Goal: Browse casually

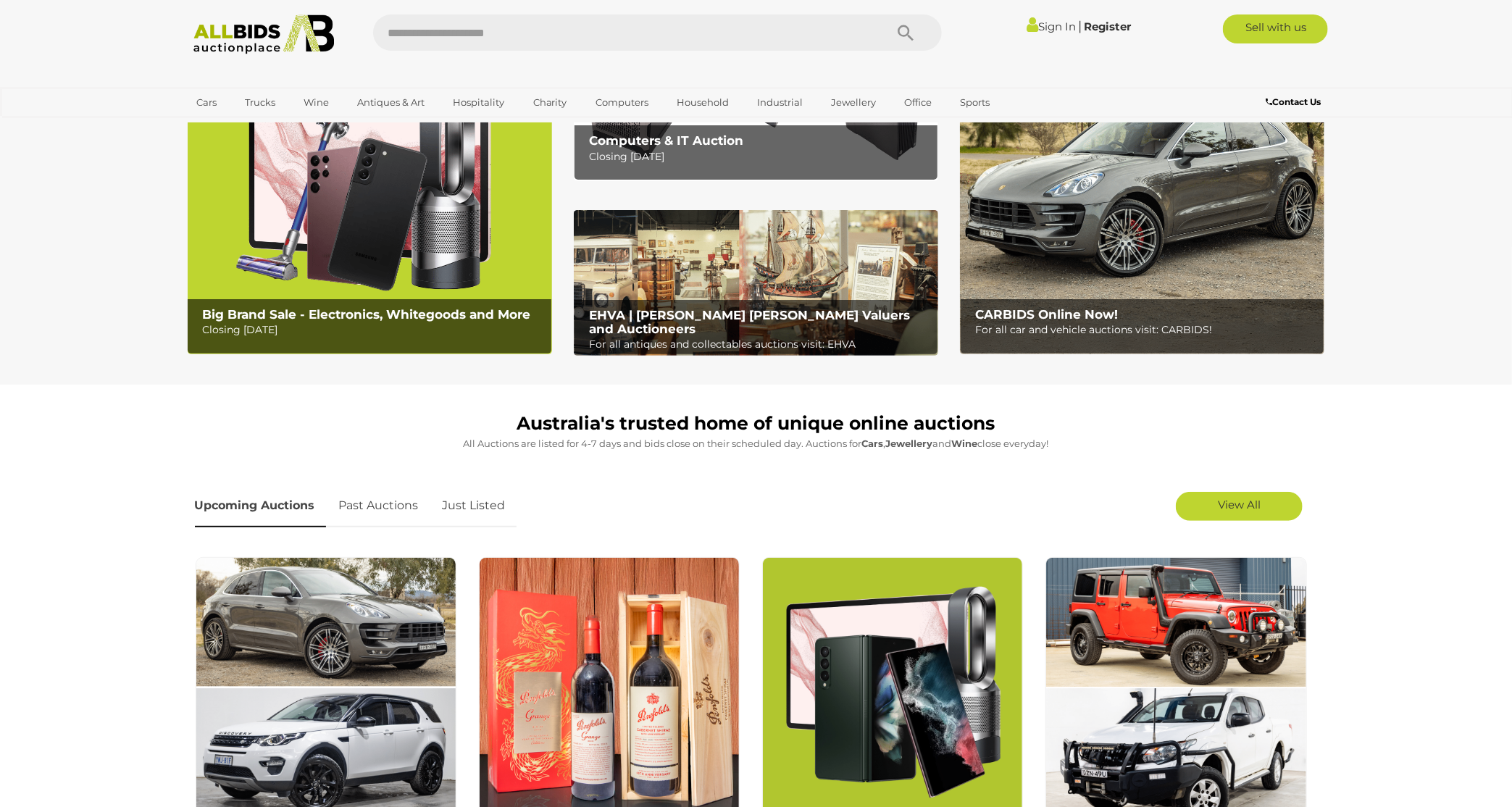
scroll to position [72, 0]
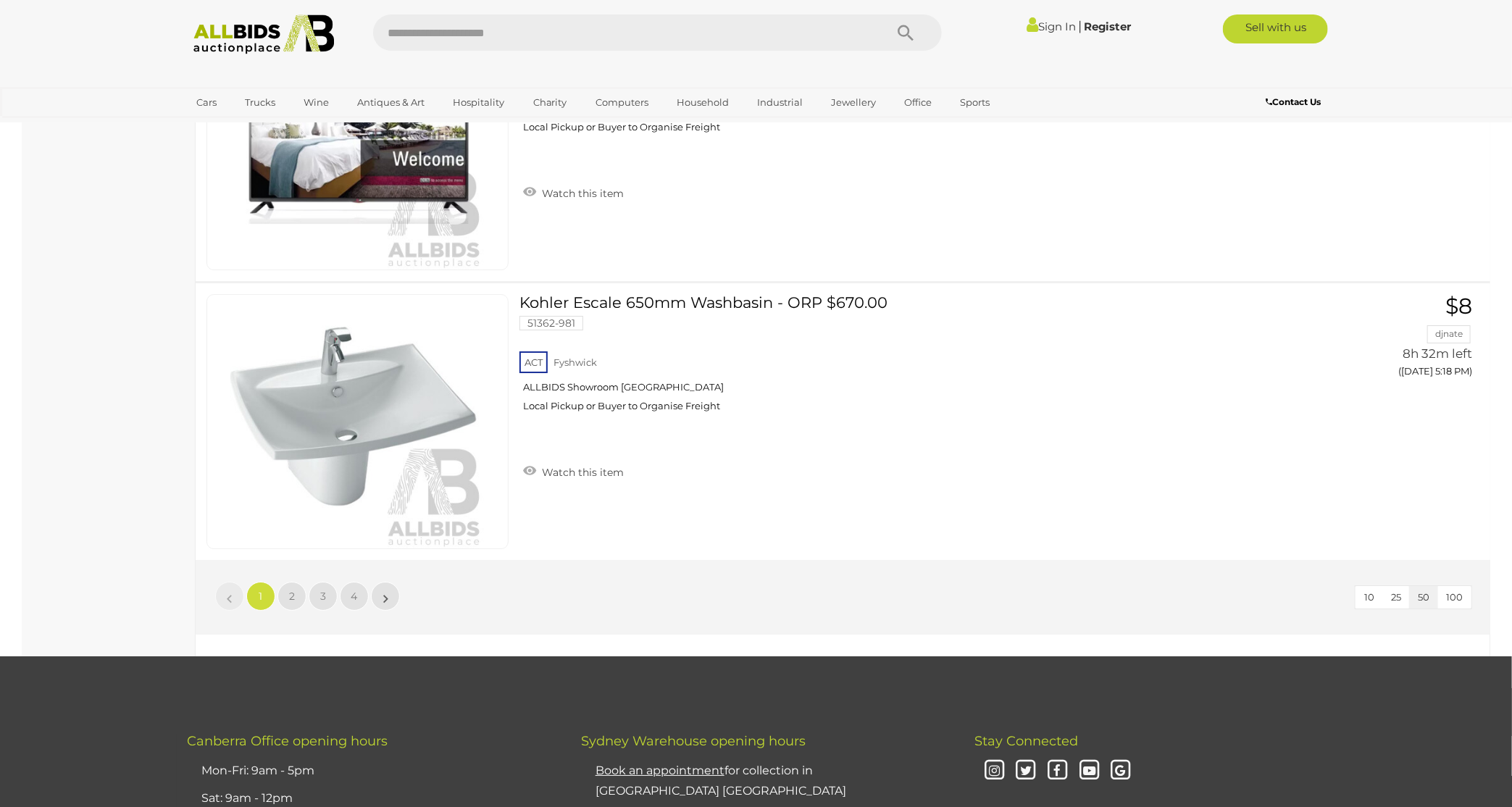
scroll to position [13546, 0]
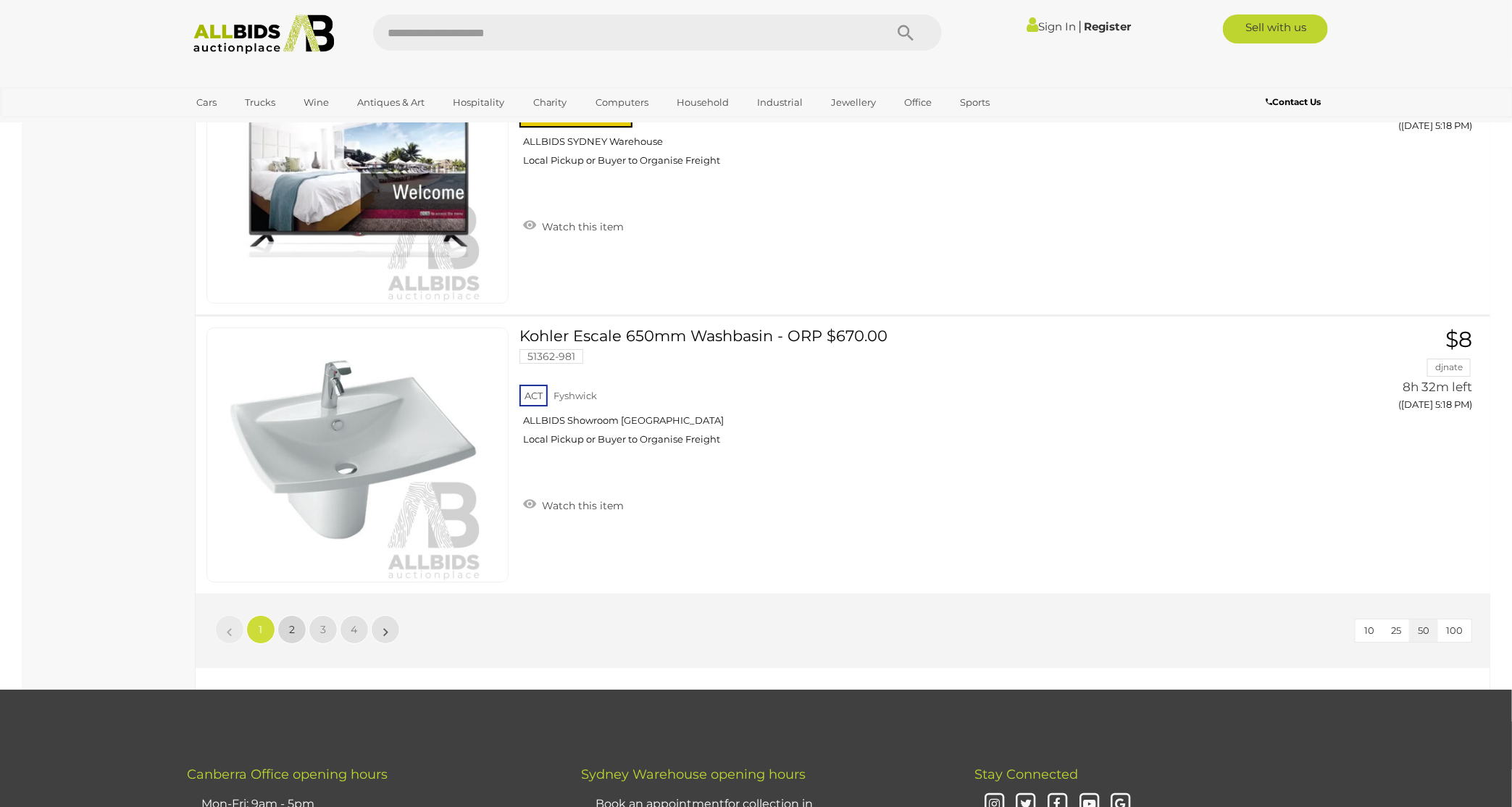
click at [291, 623] on span "2" at bounding box center [292, 630] width 6 height 13
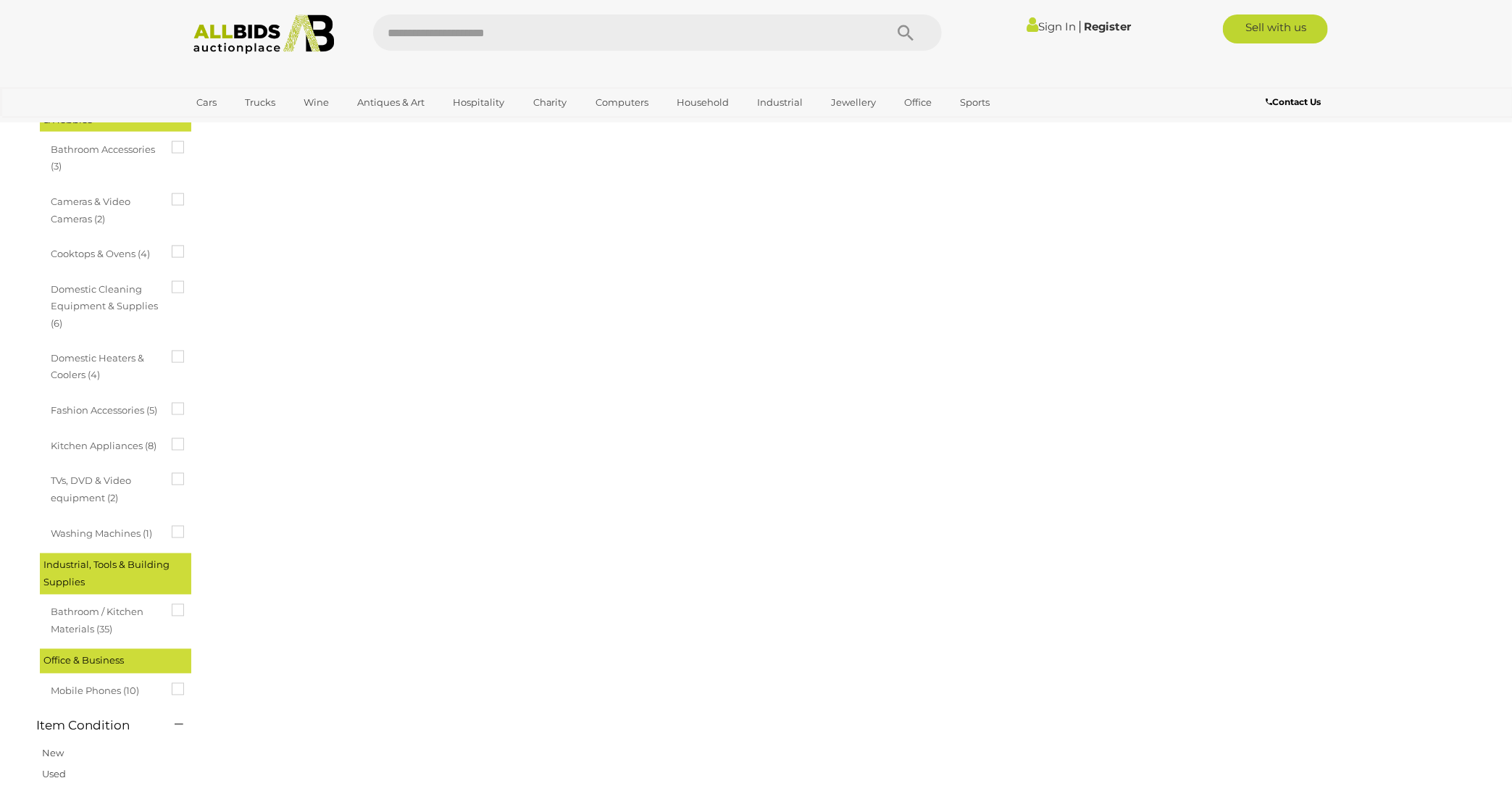
scroll to position [50, 0]
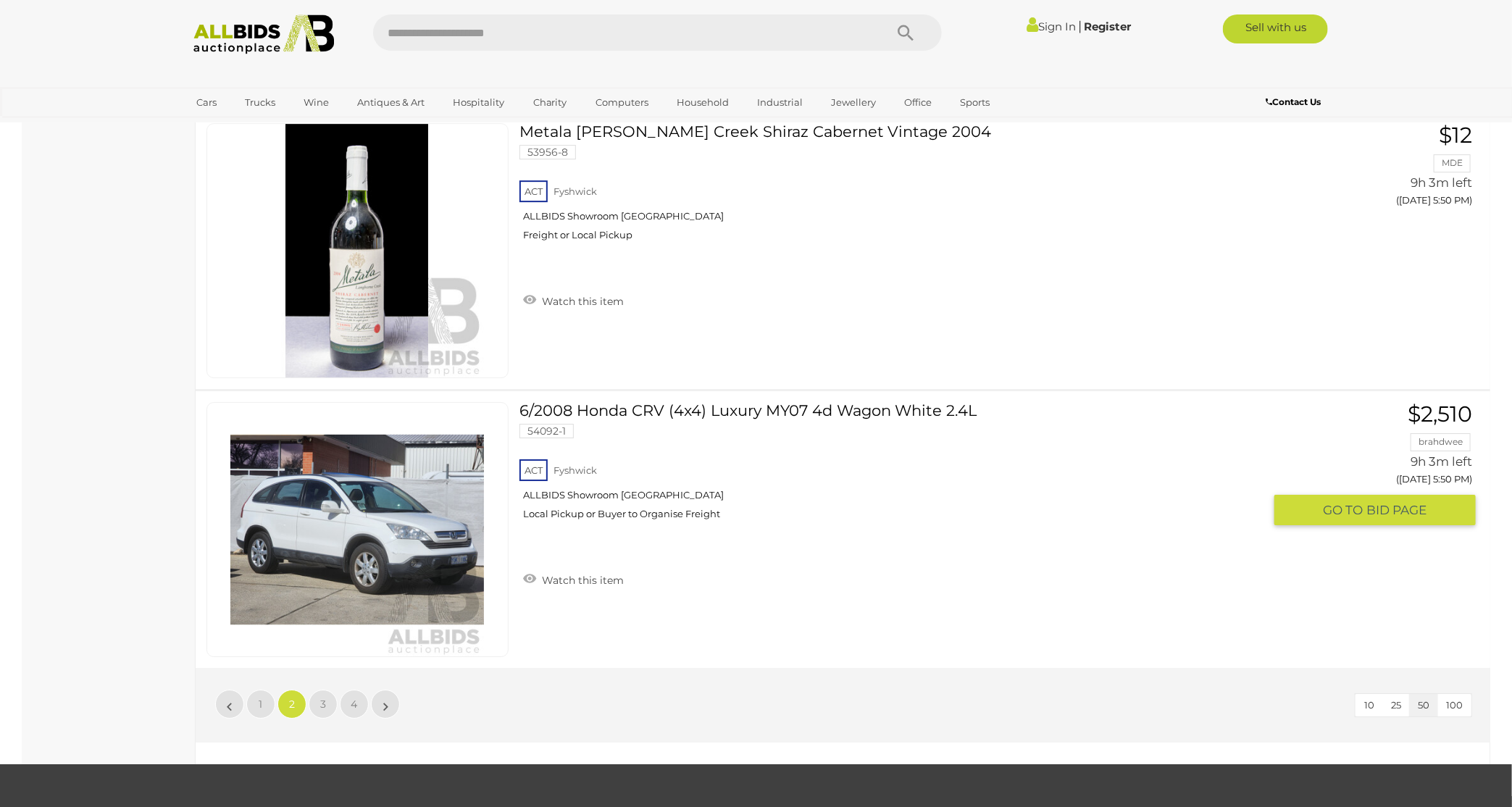
scroll to position [13452, 0]
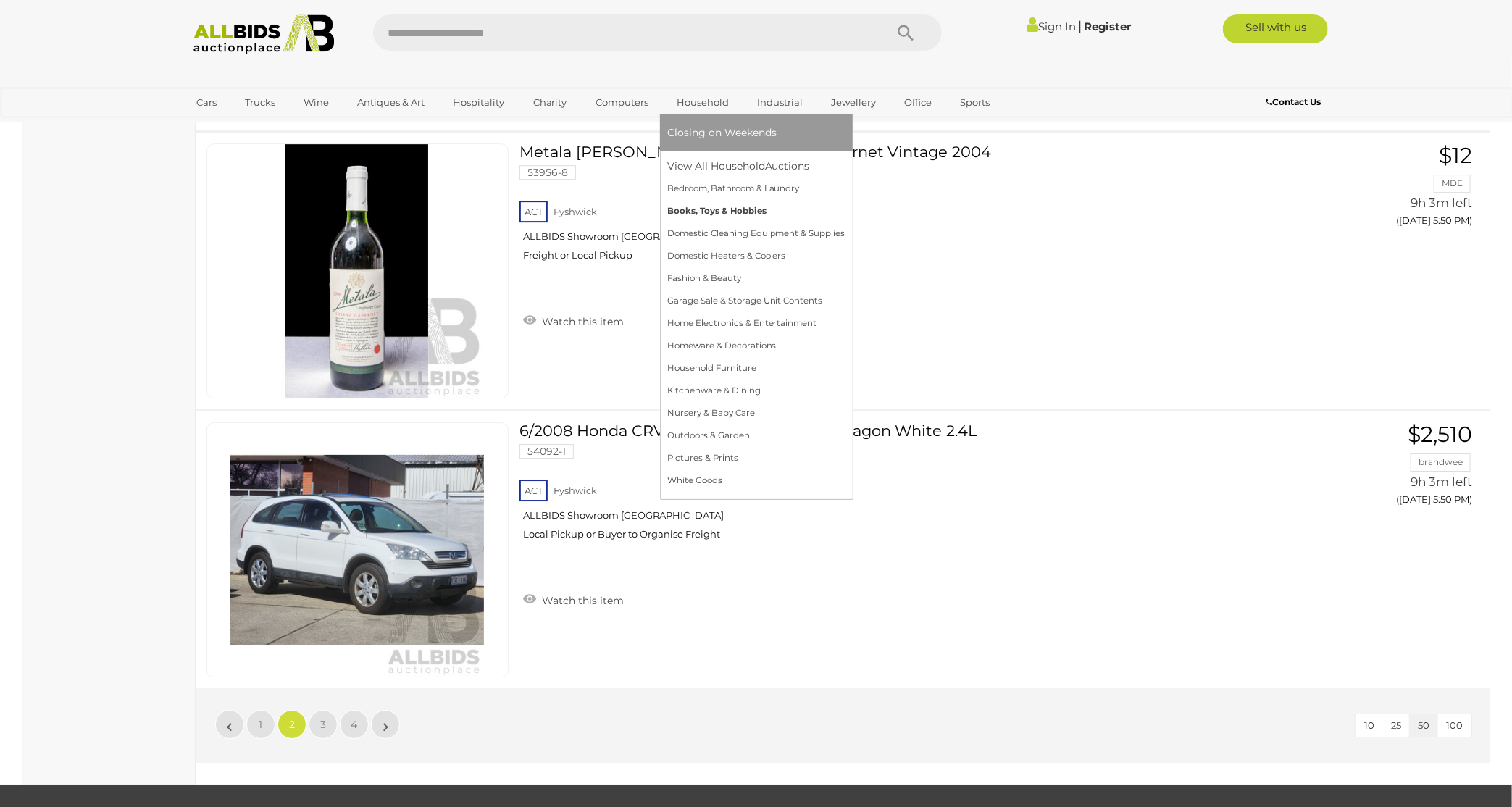
click at [719, 211] on link "Books, Toys & Hobbies" at bounding box center [757, 211] width 178 height 23
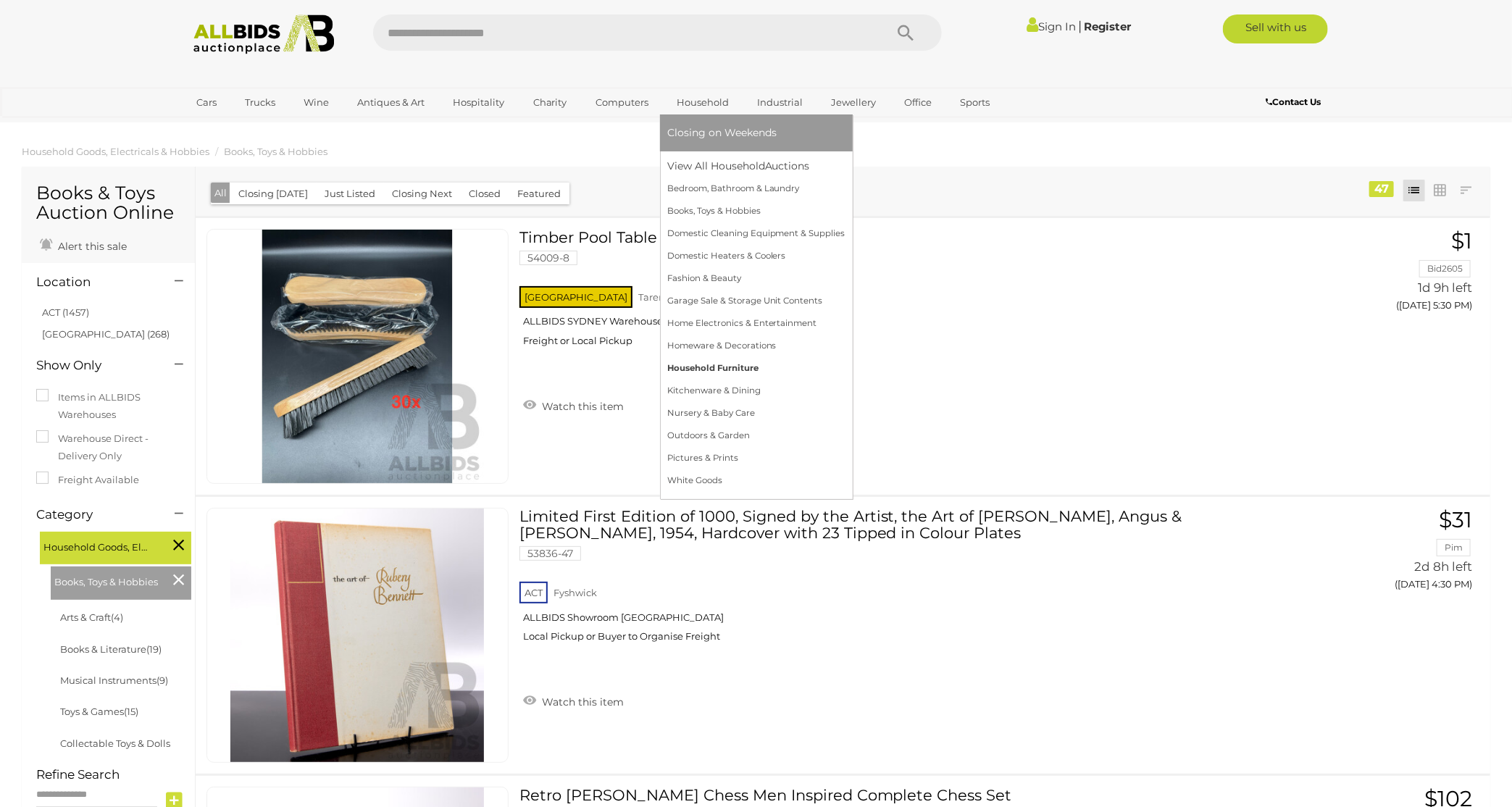
click at [703, 368] on link "Household Furniture" at bounding box center [757, 368] width 178 height 23
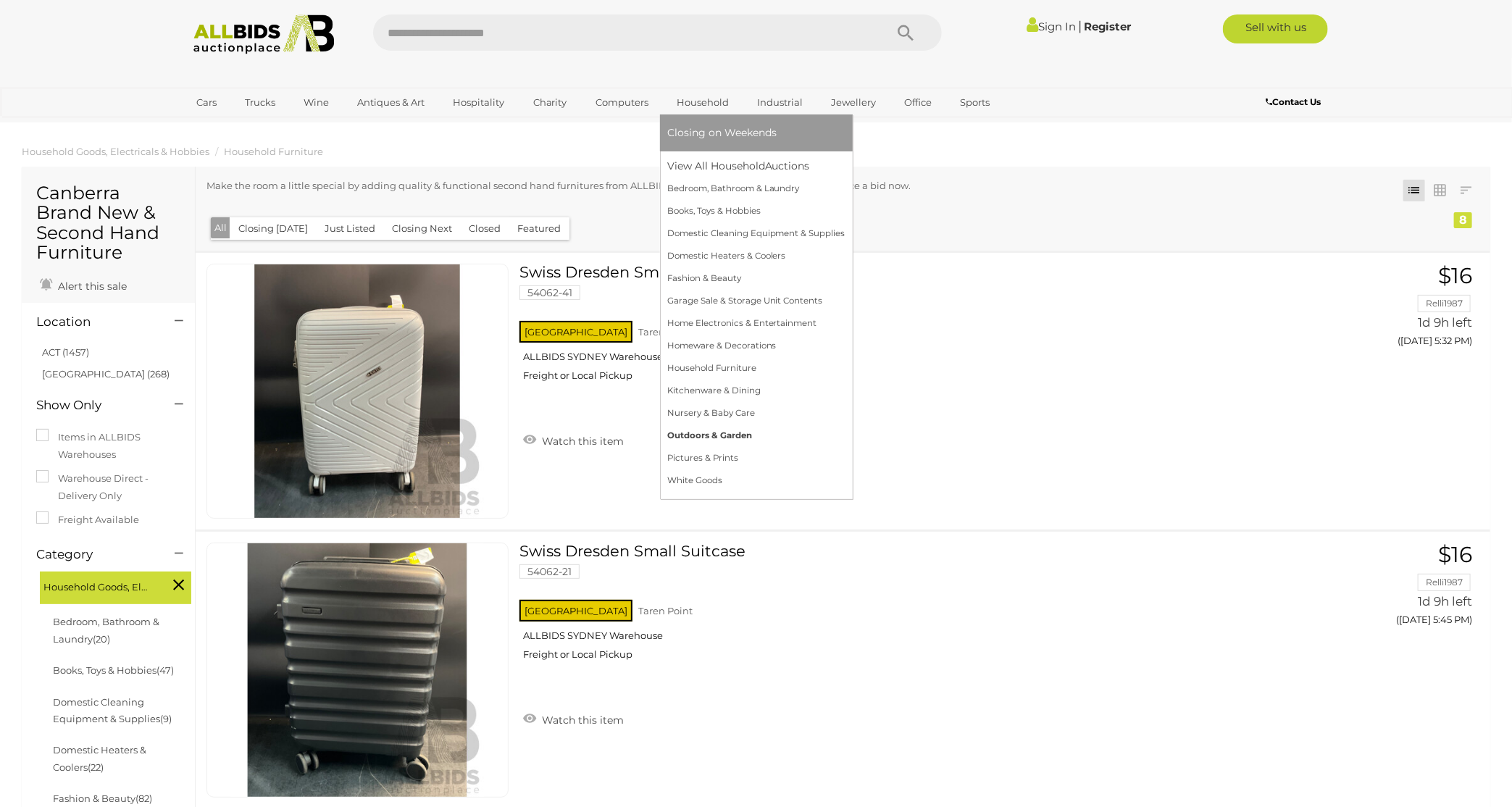
click at [709, 440] on link "Outdoors & Garden" at bounding box center [757, 435] width 178 height 23
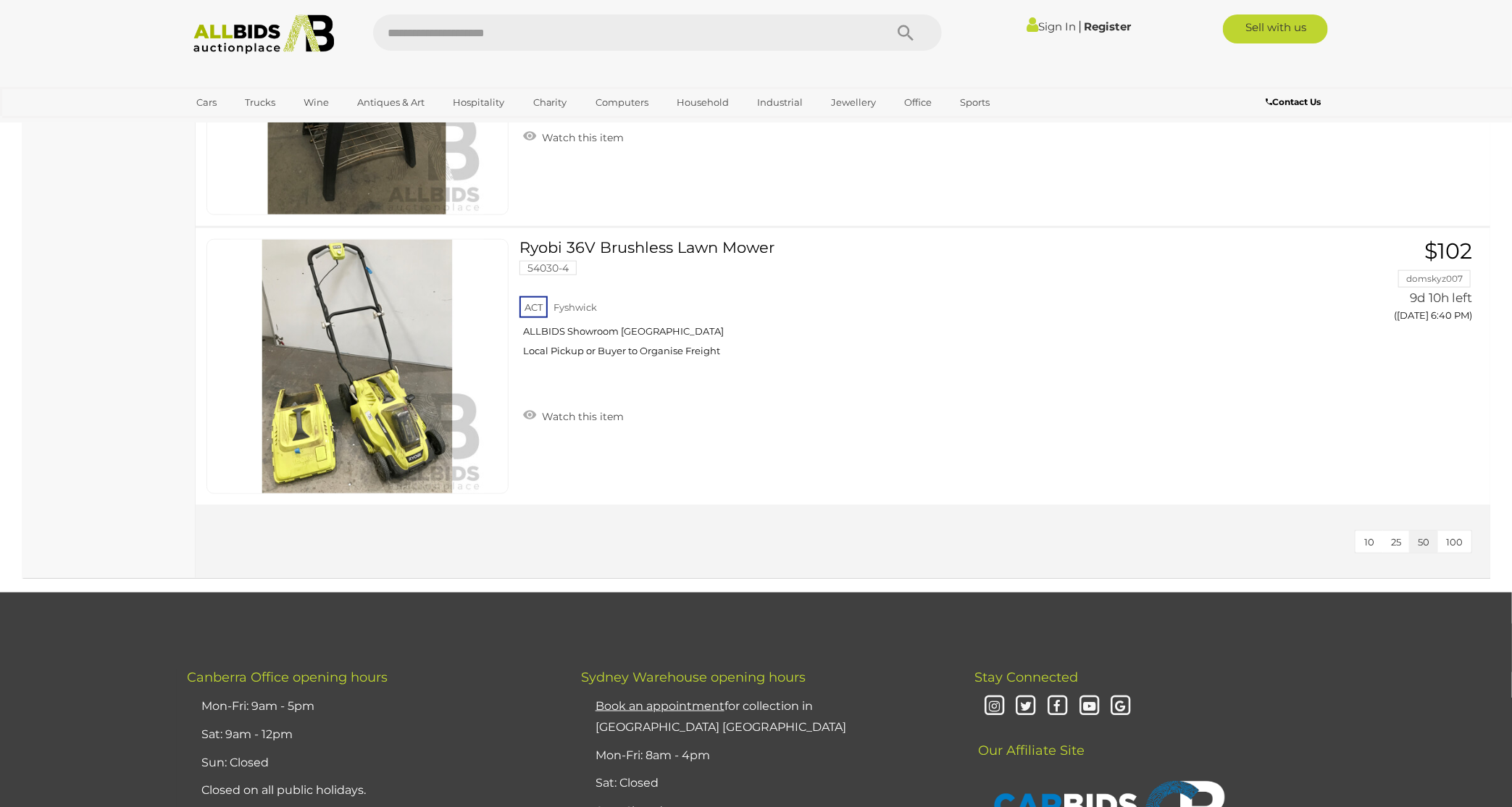
scroll to position [4419, 0]
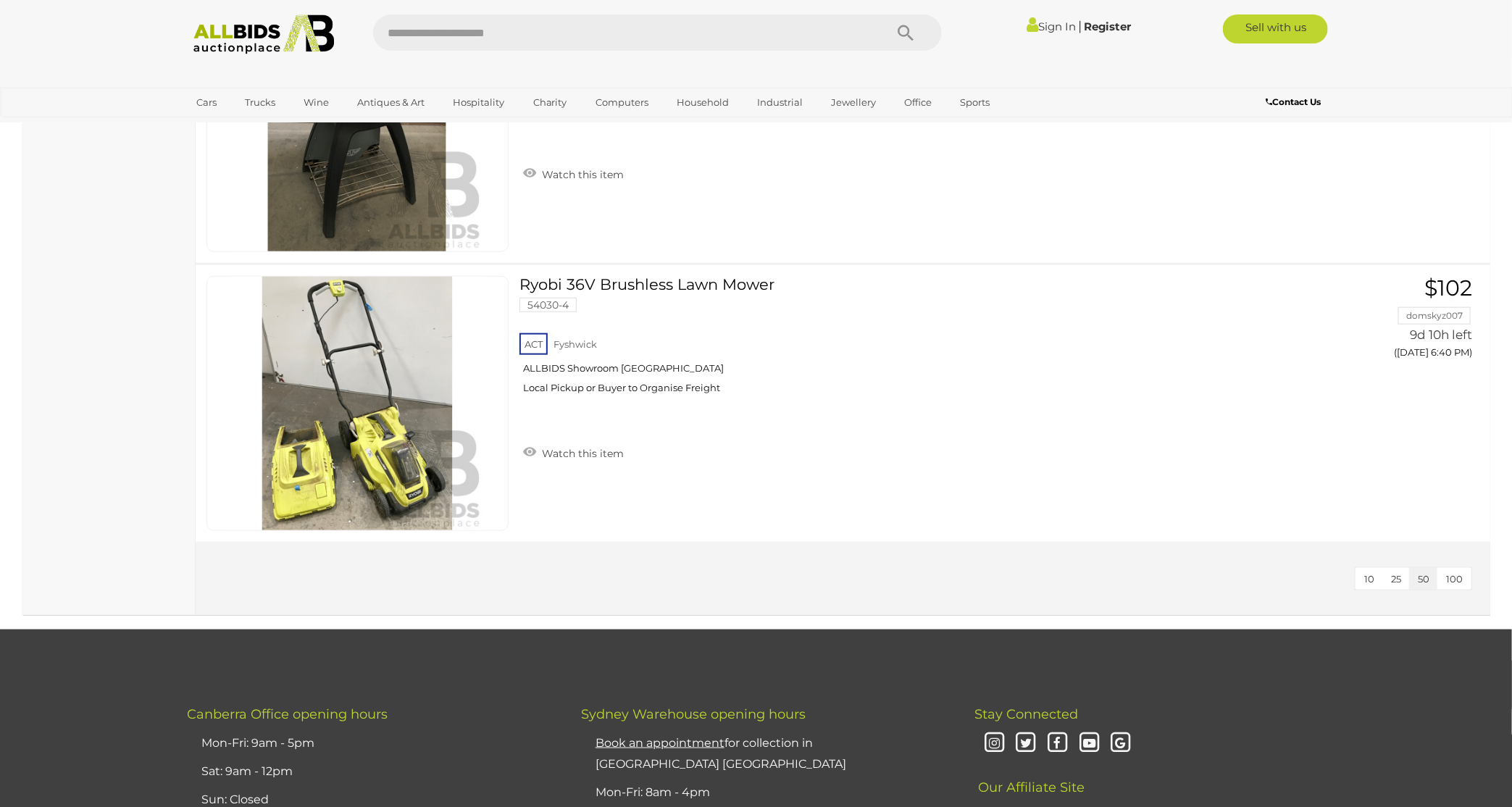
click at [1456, 573] on span "100" at bounding box center [1454, 579] width 17 height 12
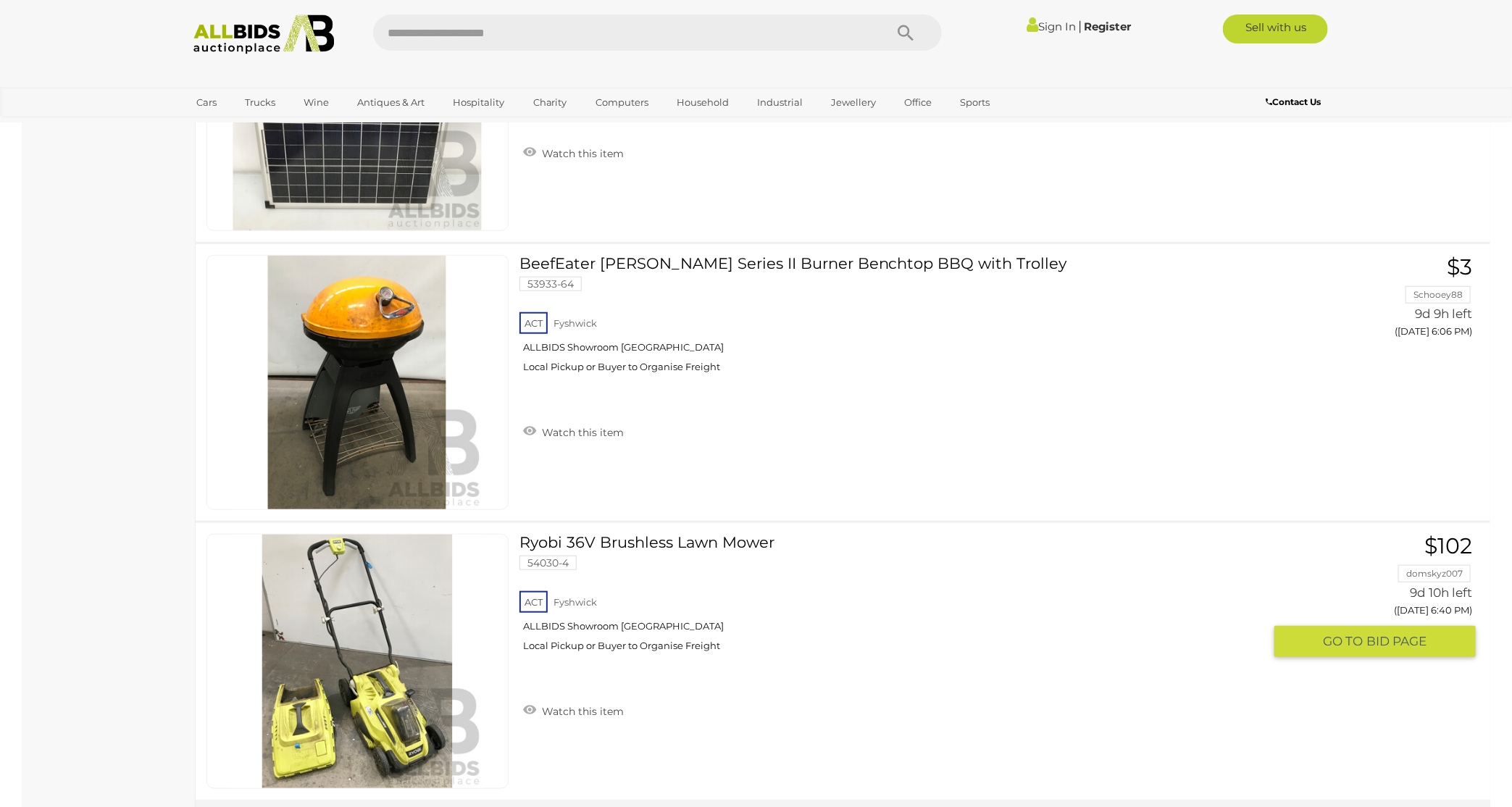
scroll to position [3952, 0]
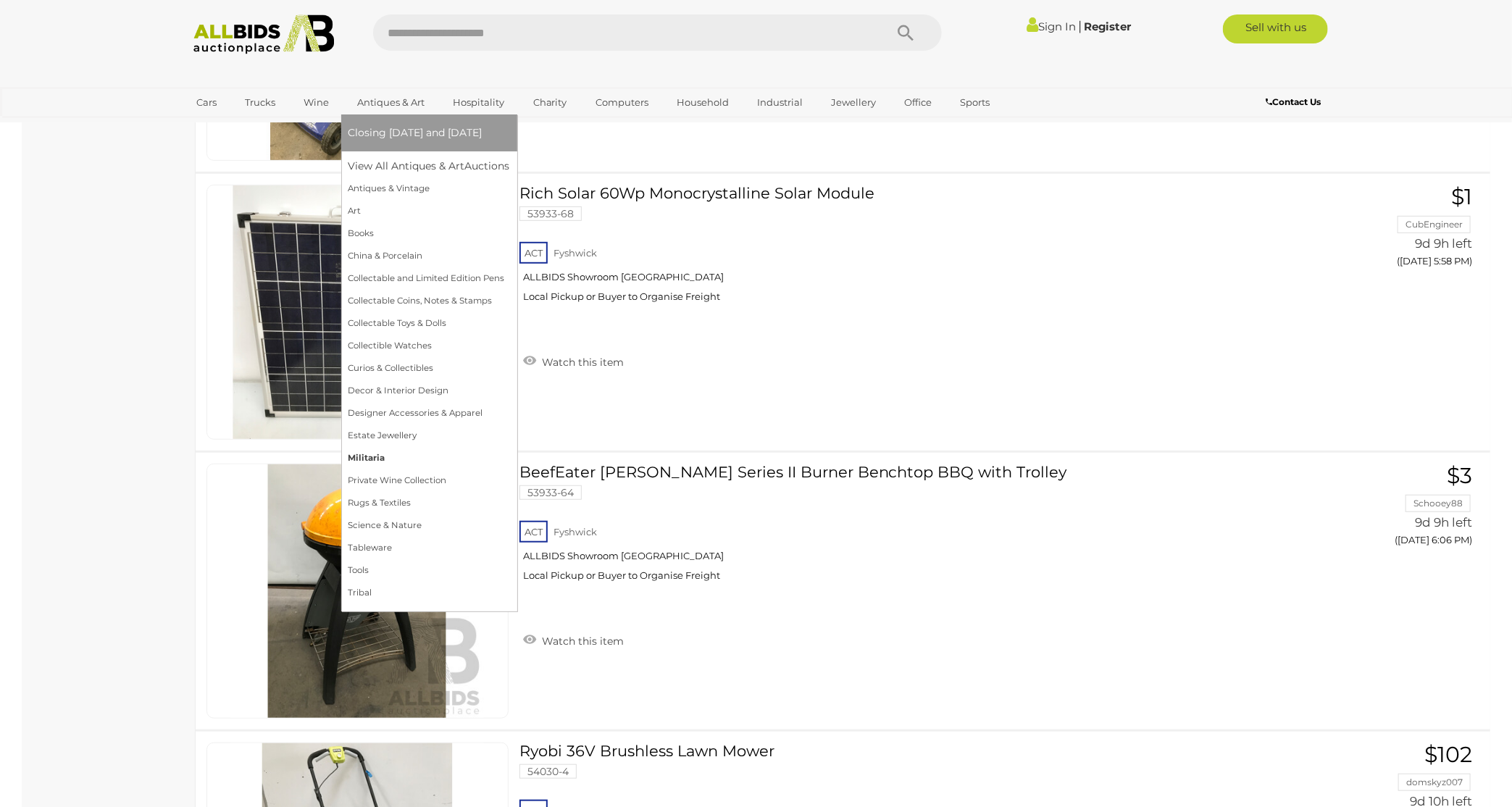
click at [369, 460] on link "Militaria" at bounding box center [429, 458] width 161 height 23
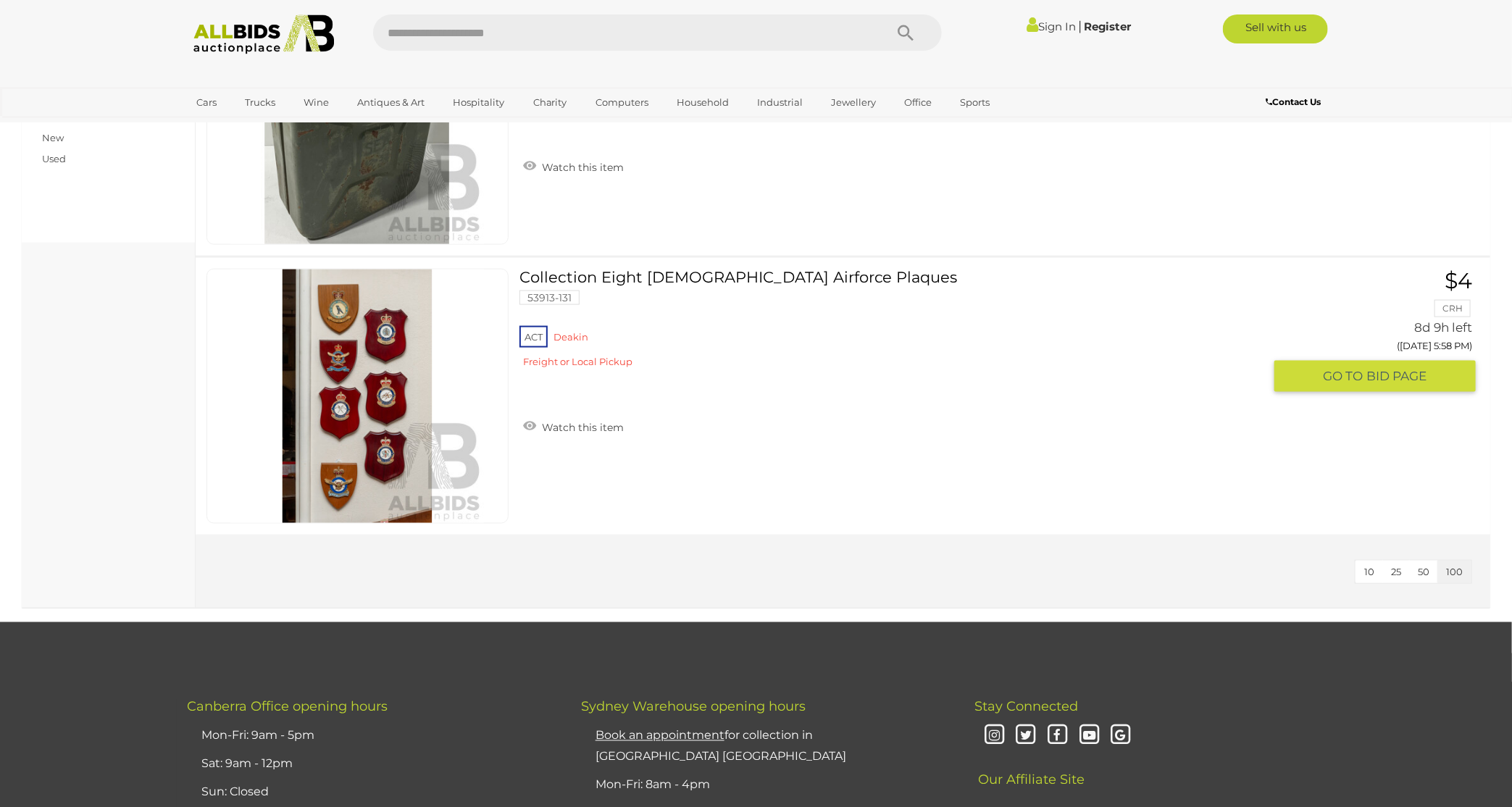
scroll to position [797, 0]
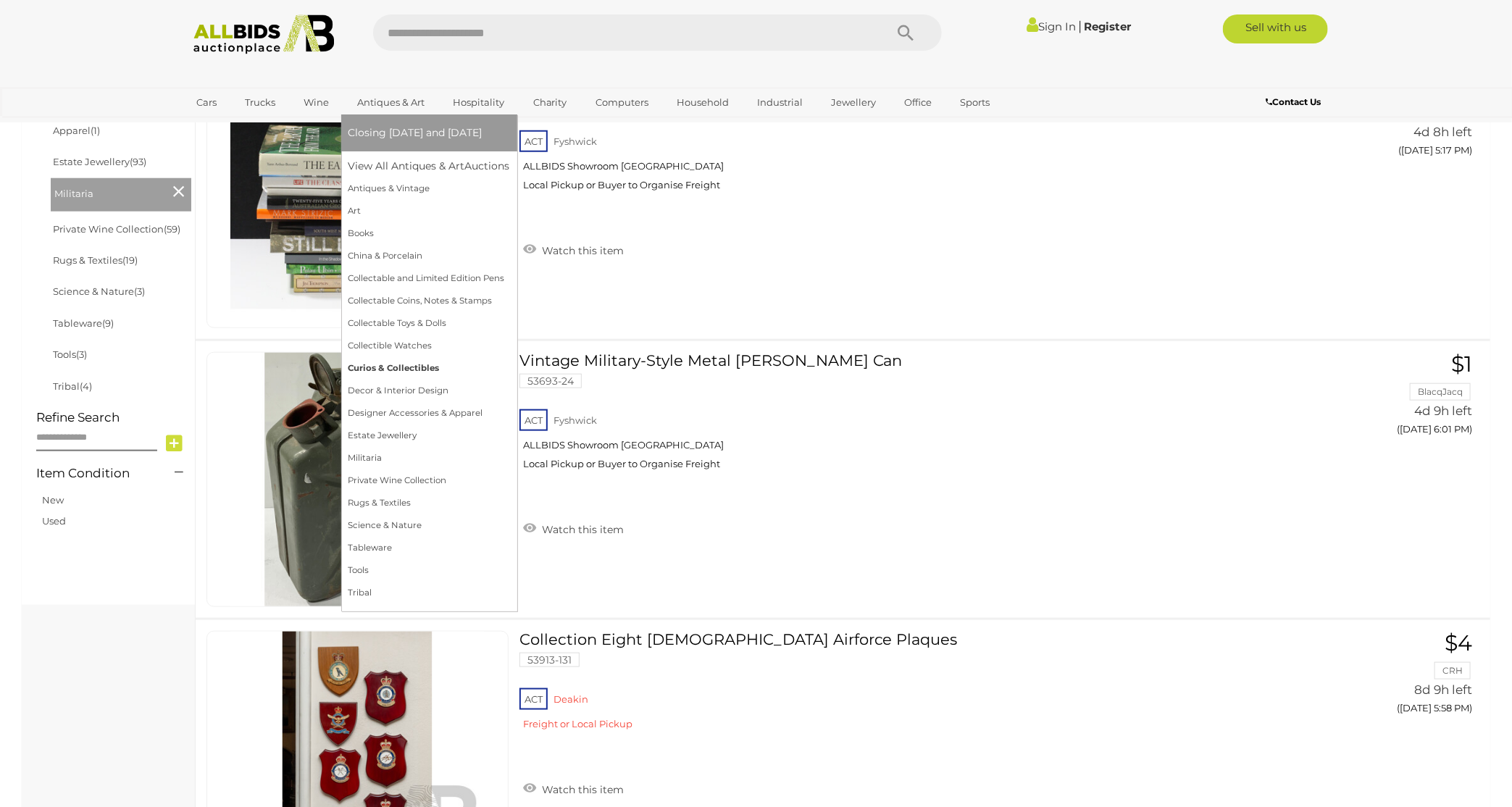
click at [377, 370] on link "Curios & Collectibles" at bounding box center [429, 368] width 161 height 23
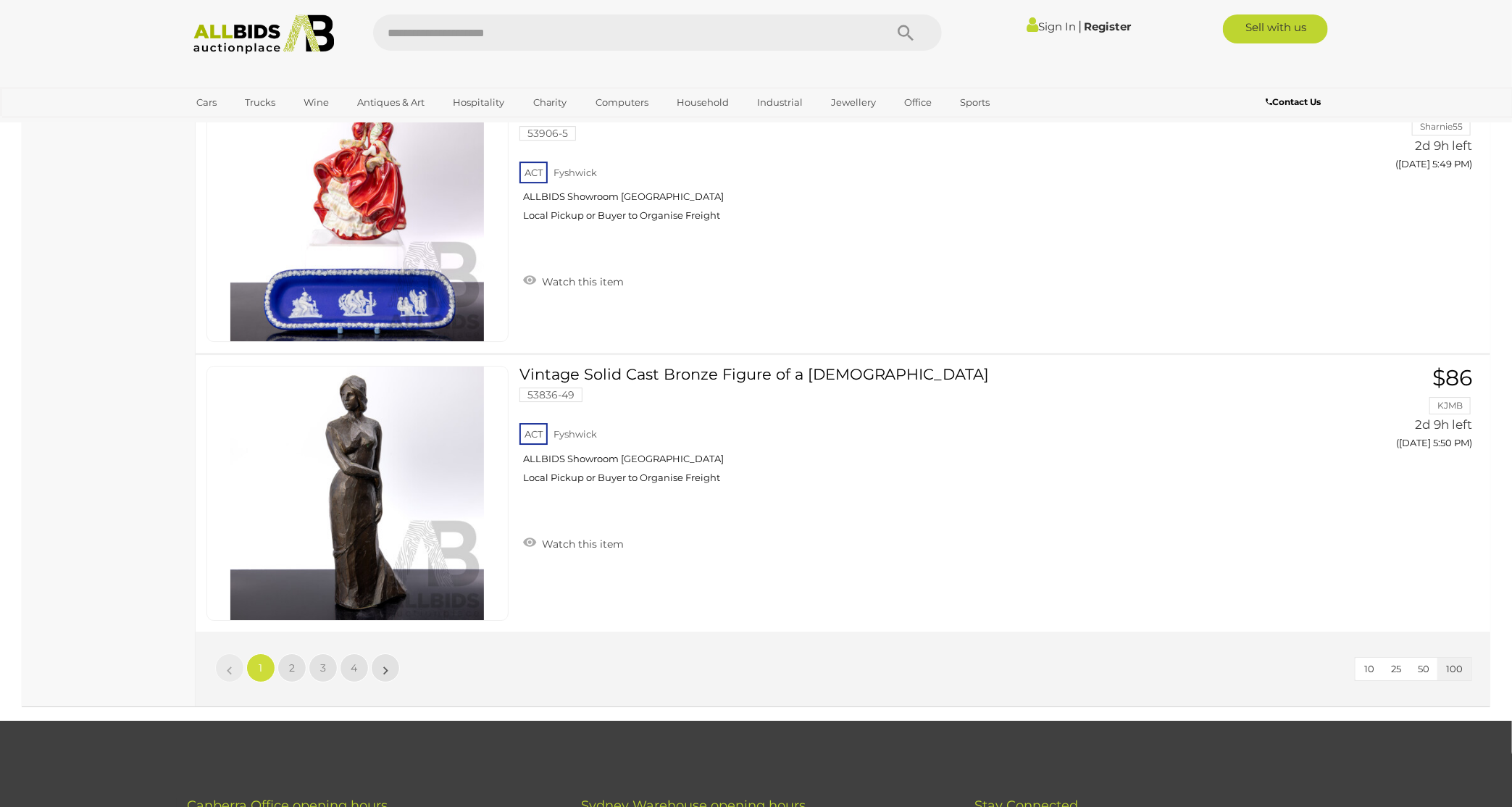
scroll to position [27455, 0]
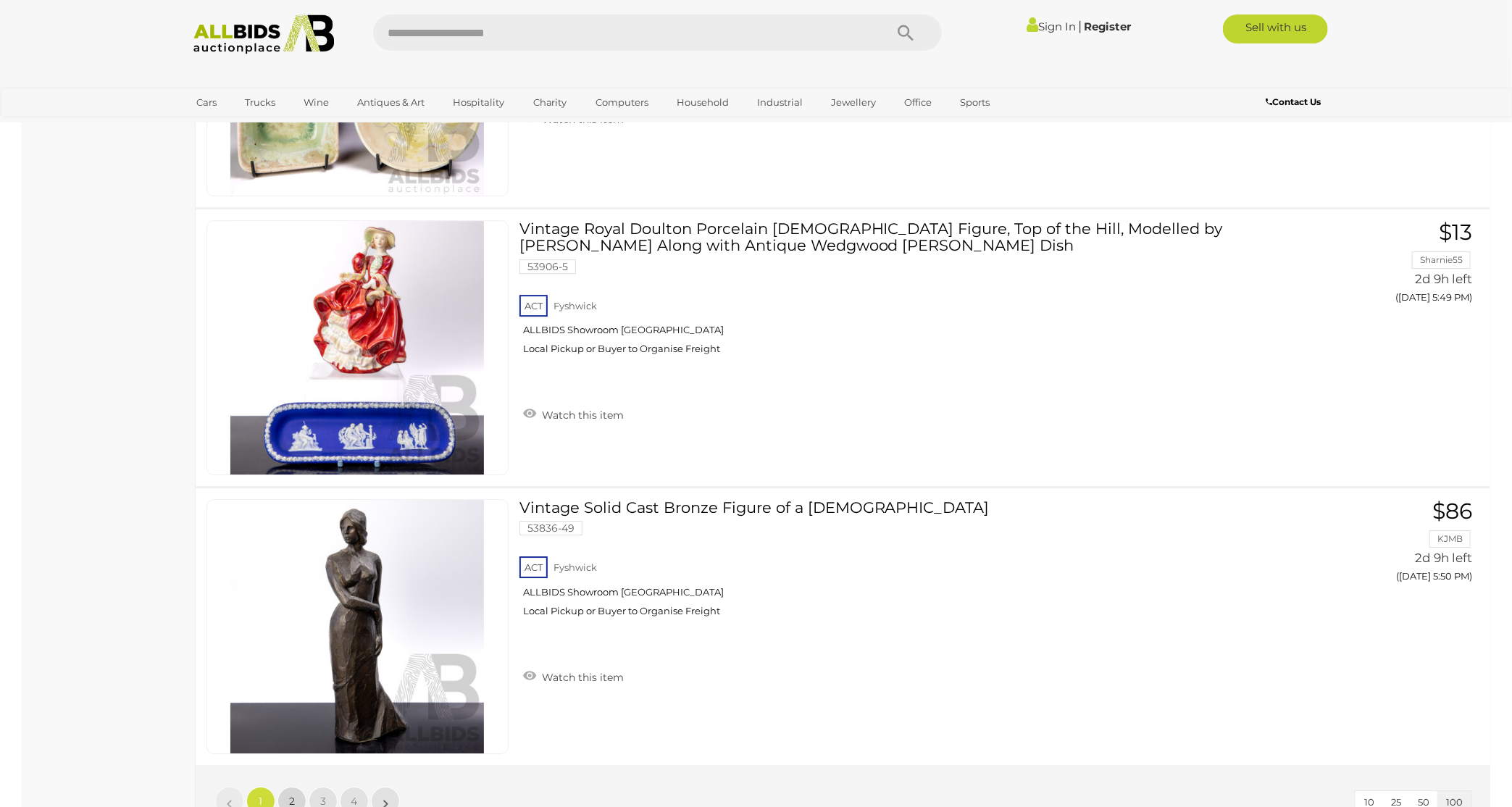
click at [291, 795] on span "2" at bounding box center [292, 801] width 6 height 13
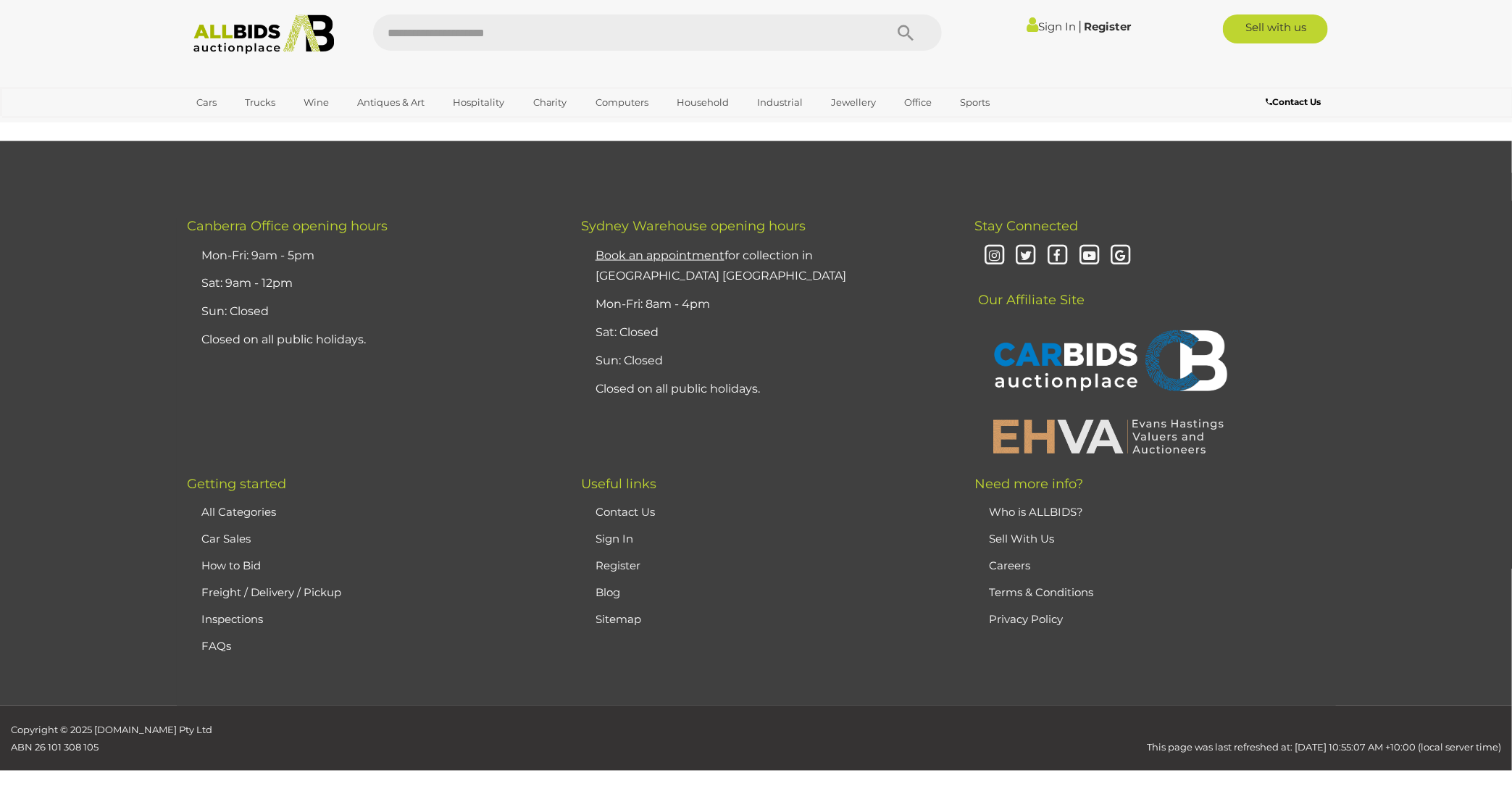
scroll to position [186, 0]
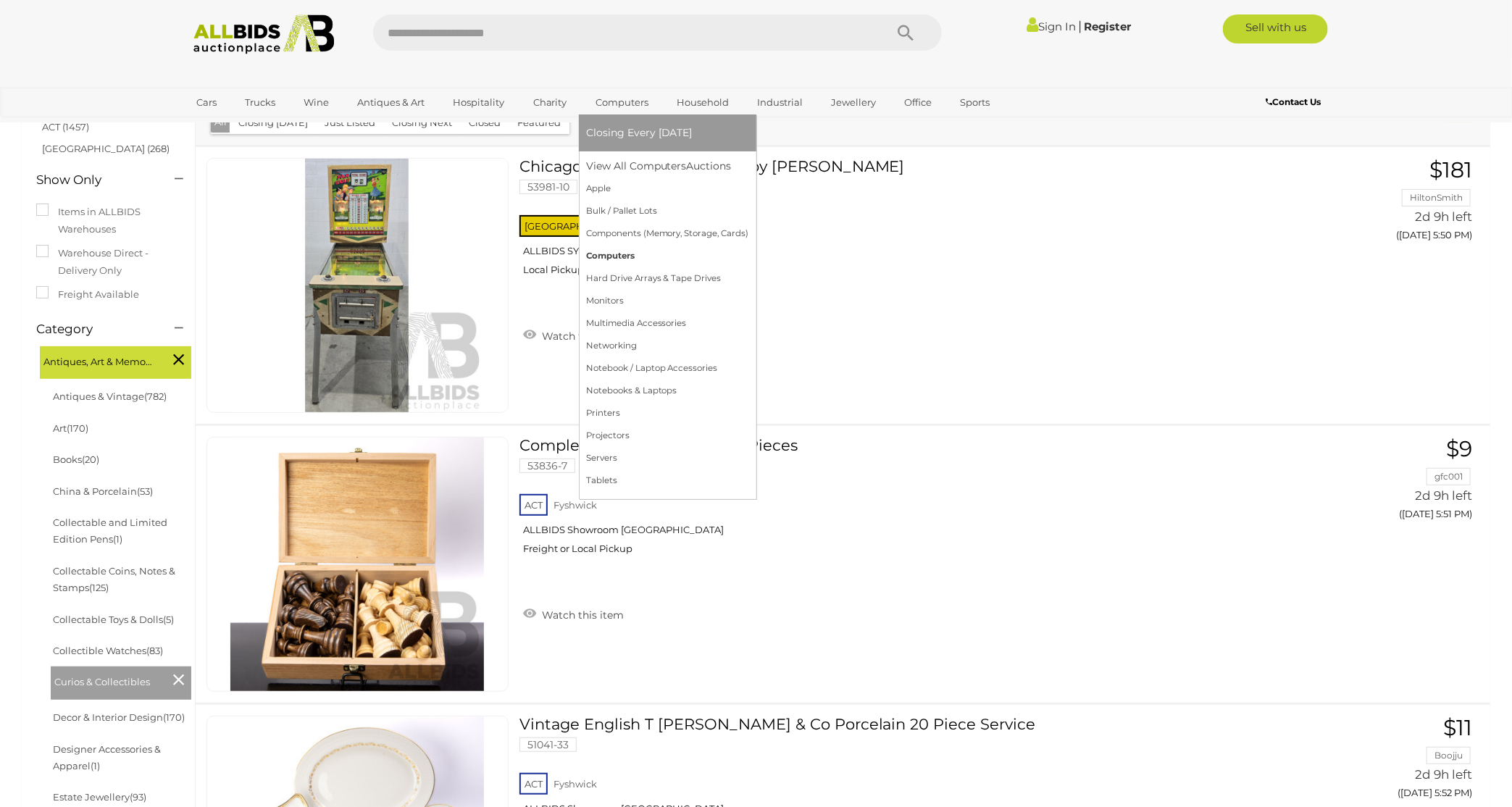
click at [606, 256] on link "Computers" at bounding box center [667, 256] width 163 height 23
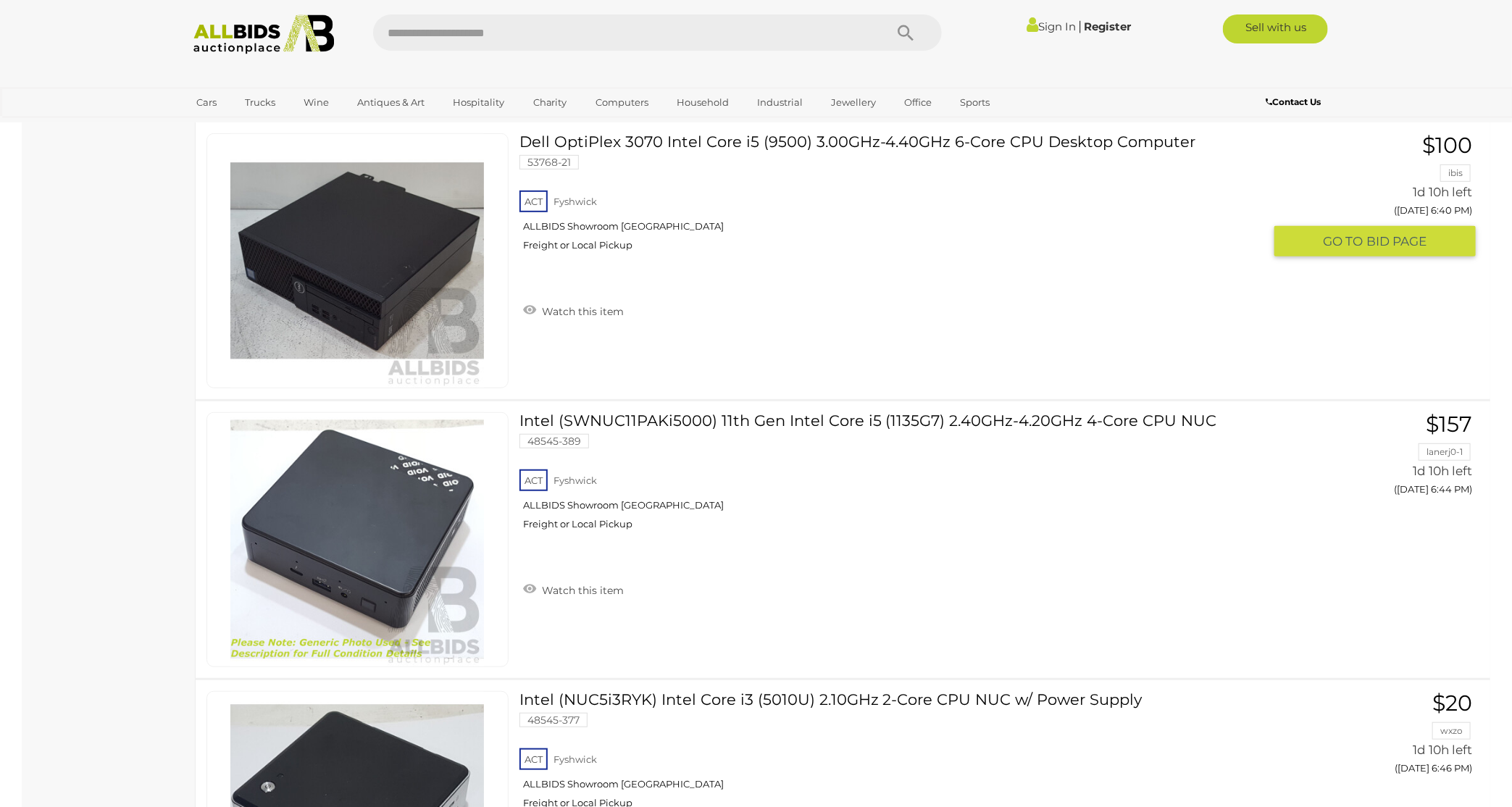
scroll to position [7896, 0]
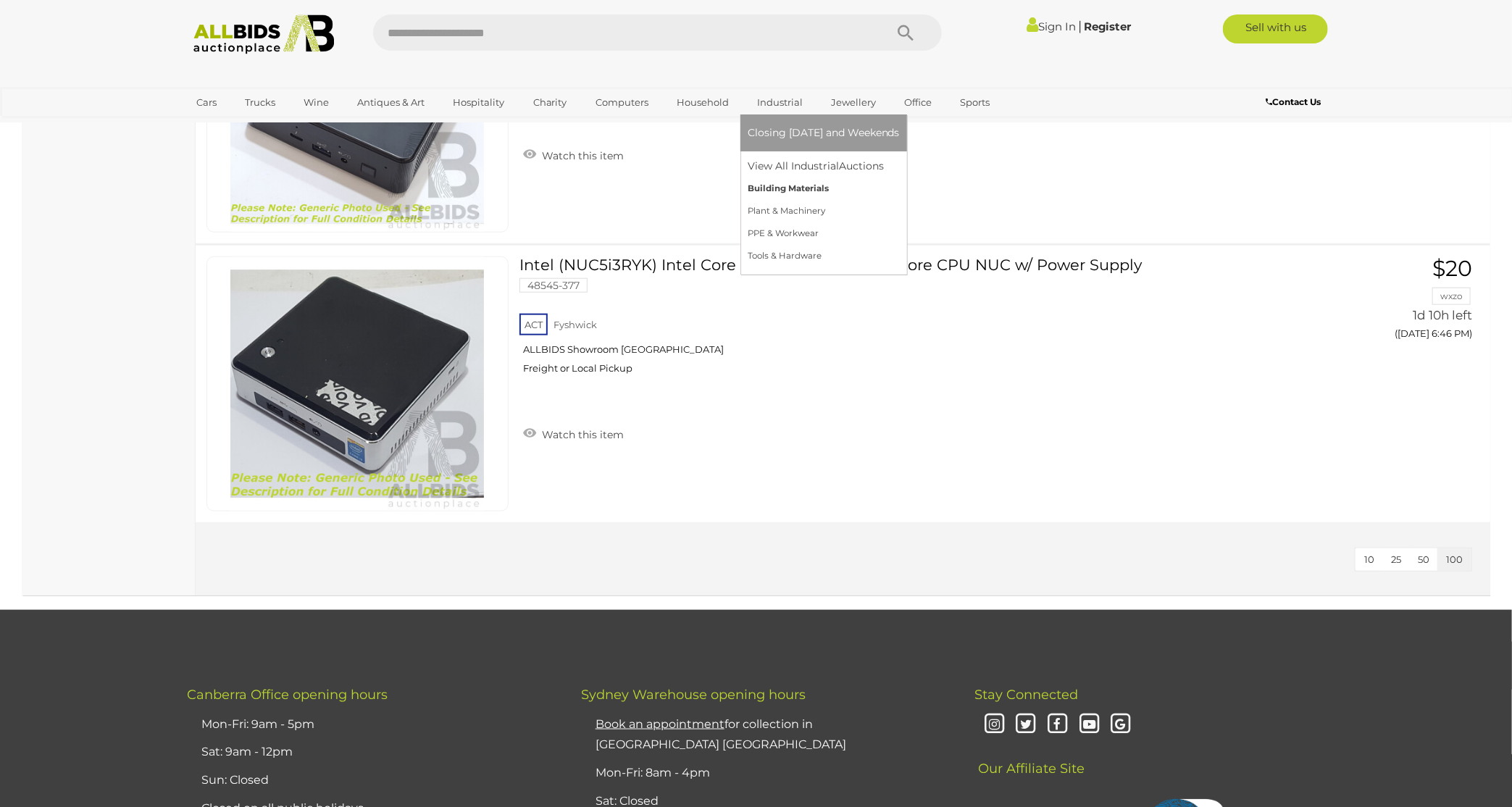
click at [773, 188] on link "Building Materials" at bounding box center [824, 188] width 152 height 23
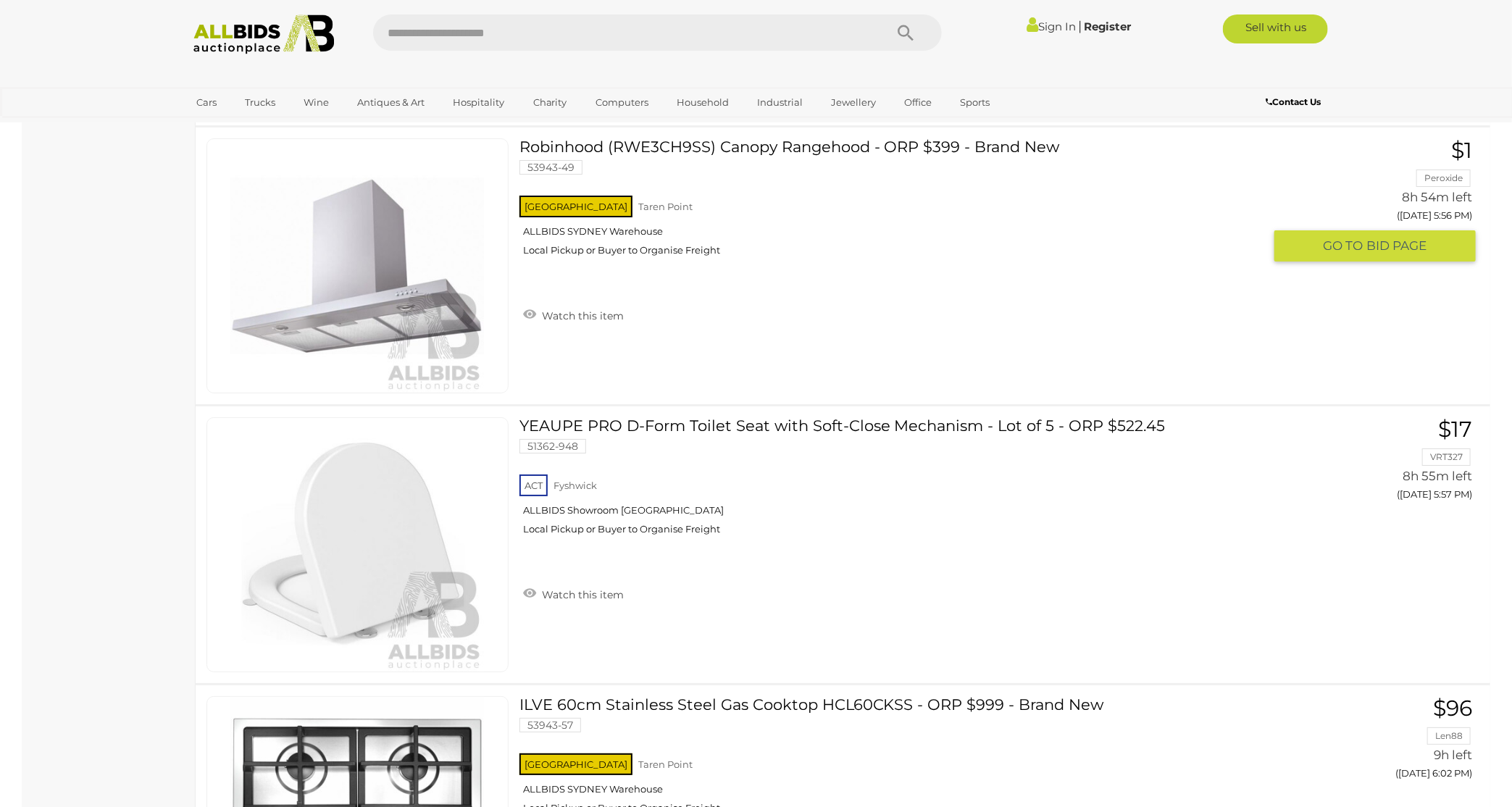
scroll to position [6447, 0]
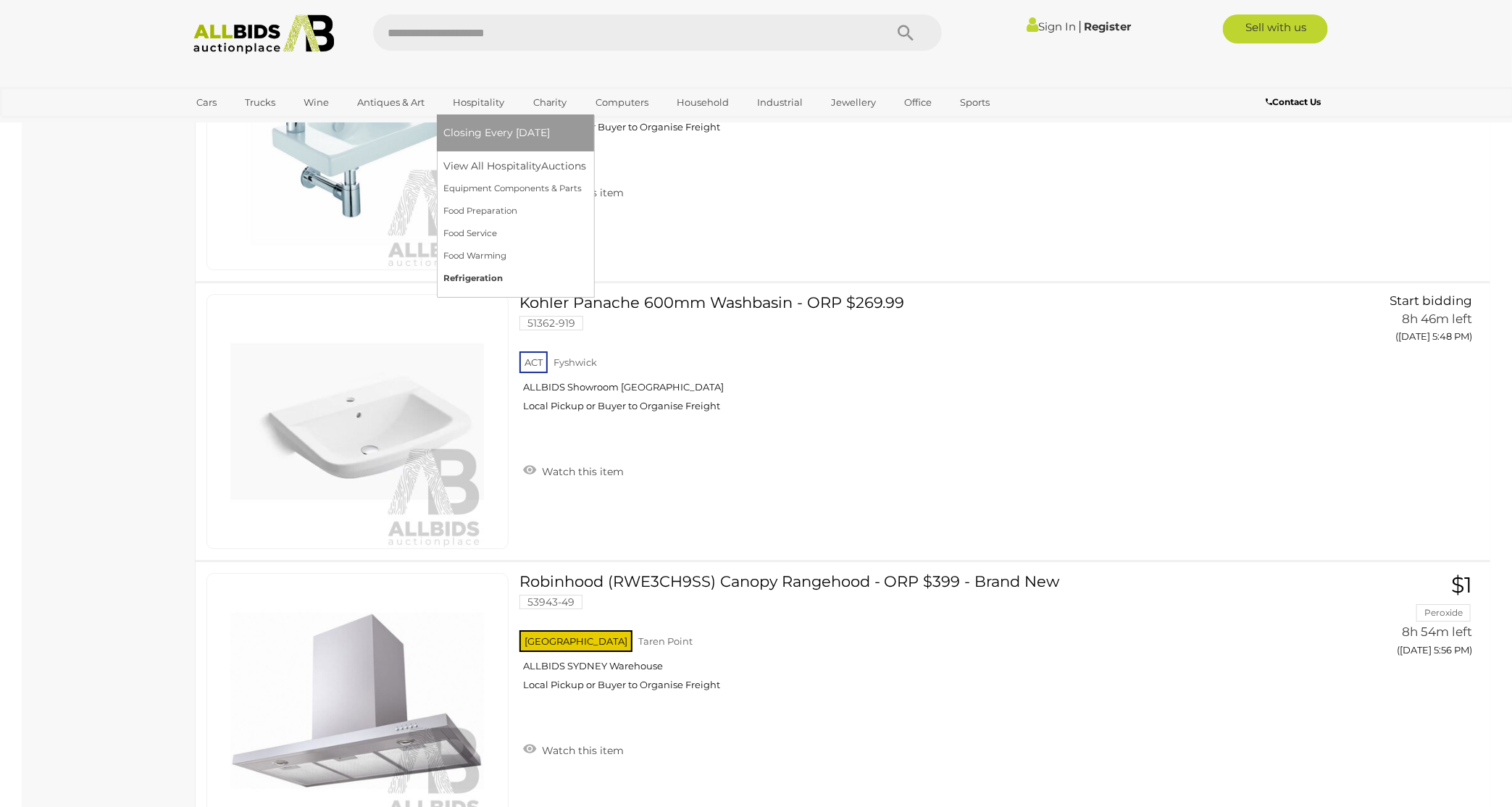
click at [465, 276] on link "Refrigeration" at bounding box center [515, 278] width 142 height 23
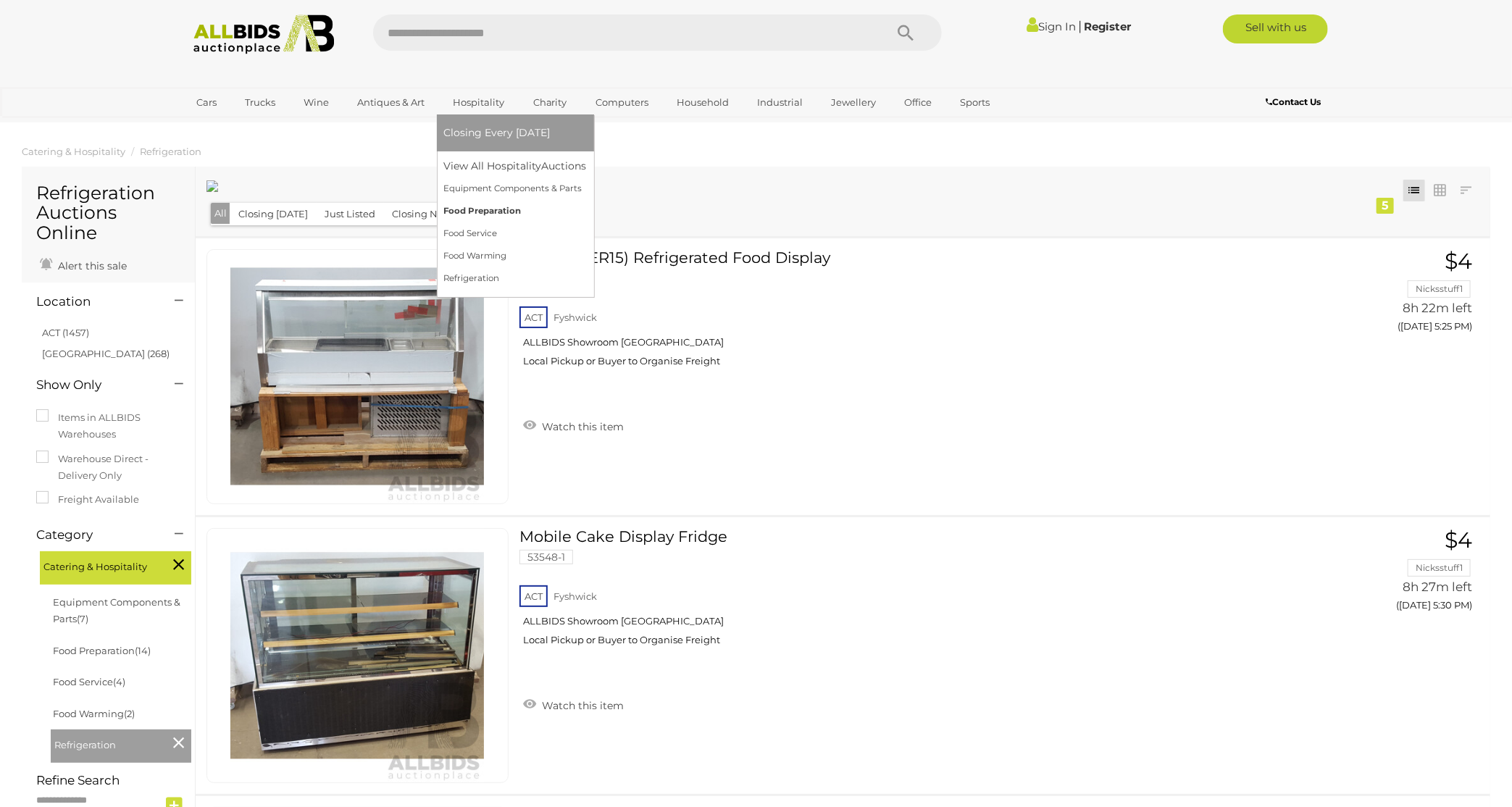
click at [472, 213] on link "Food Preparation" at bounding box center [515, 211] width 142 height 23
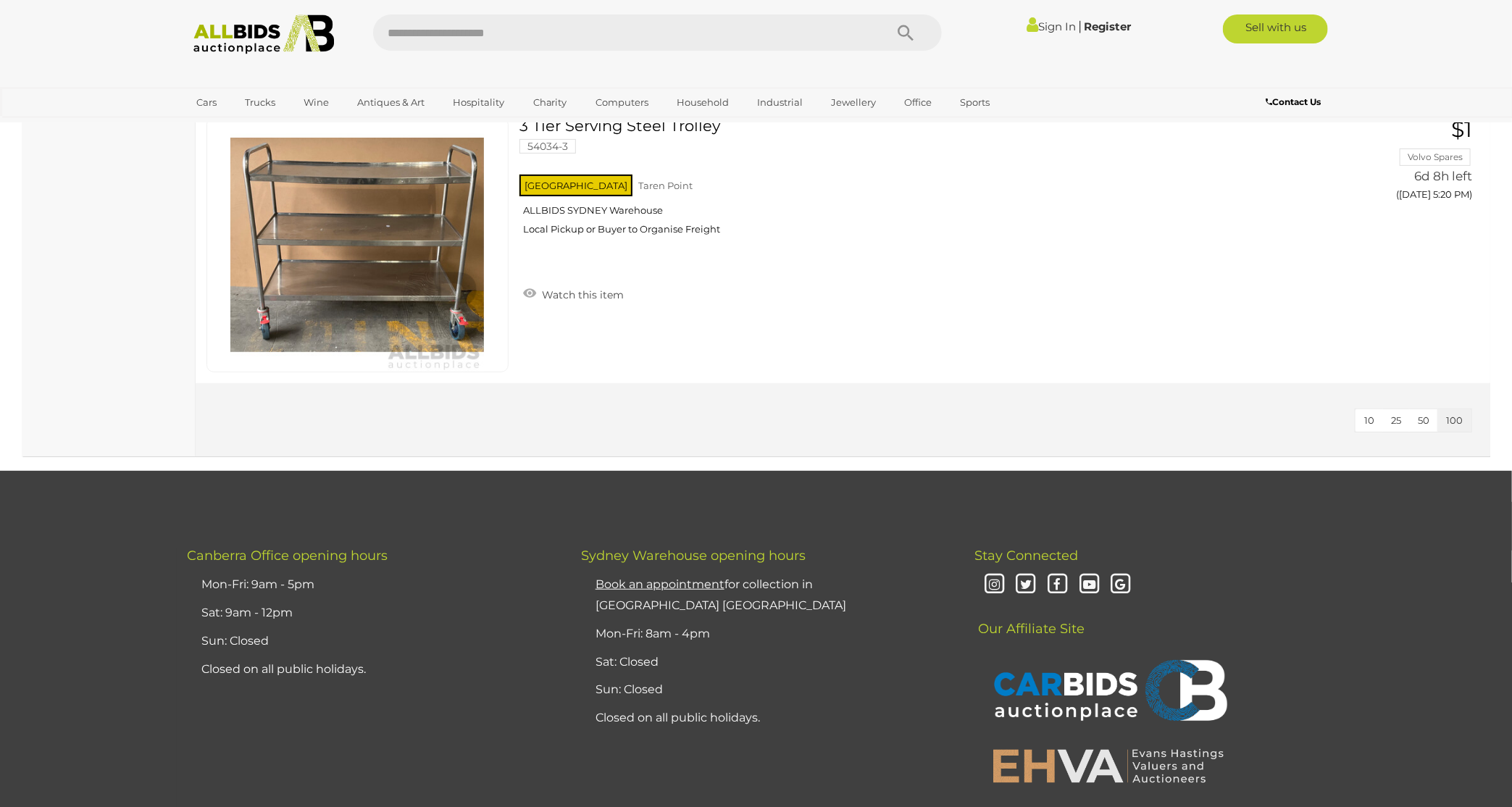
scroll to position [3839, 0]
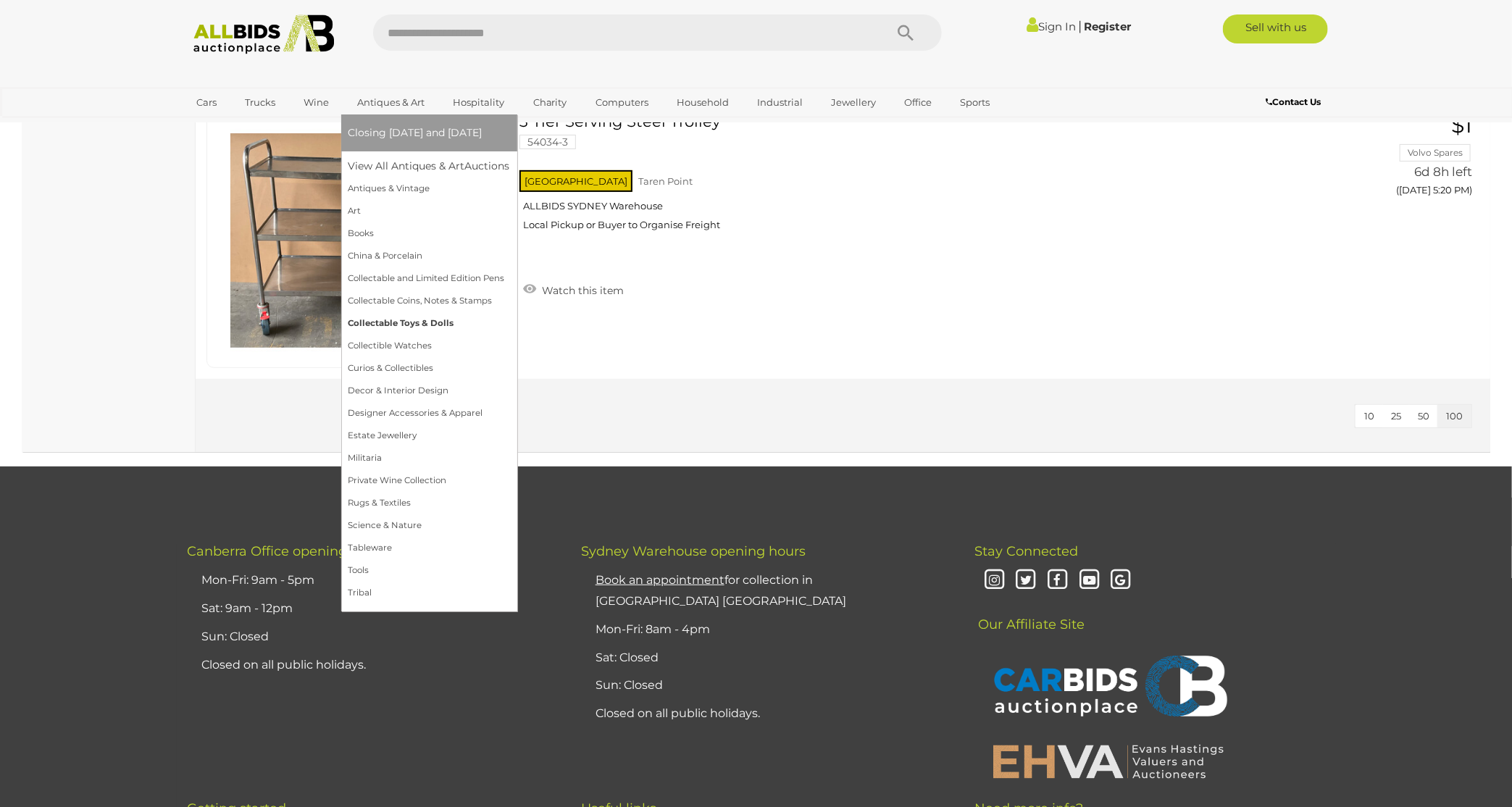
click at [424, 325] on link "Collectable Toys & Dolls" at bounding box center [429, 324] width 161 height 23
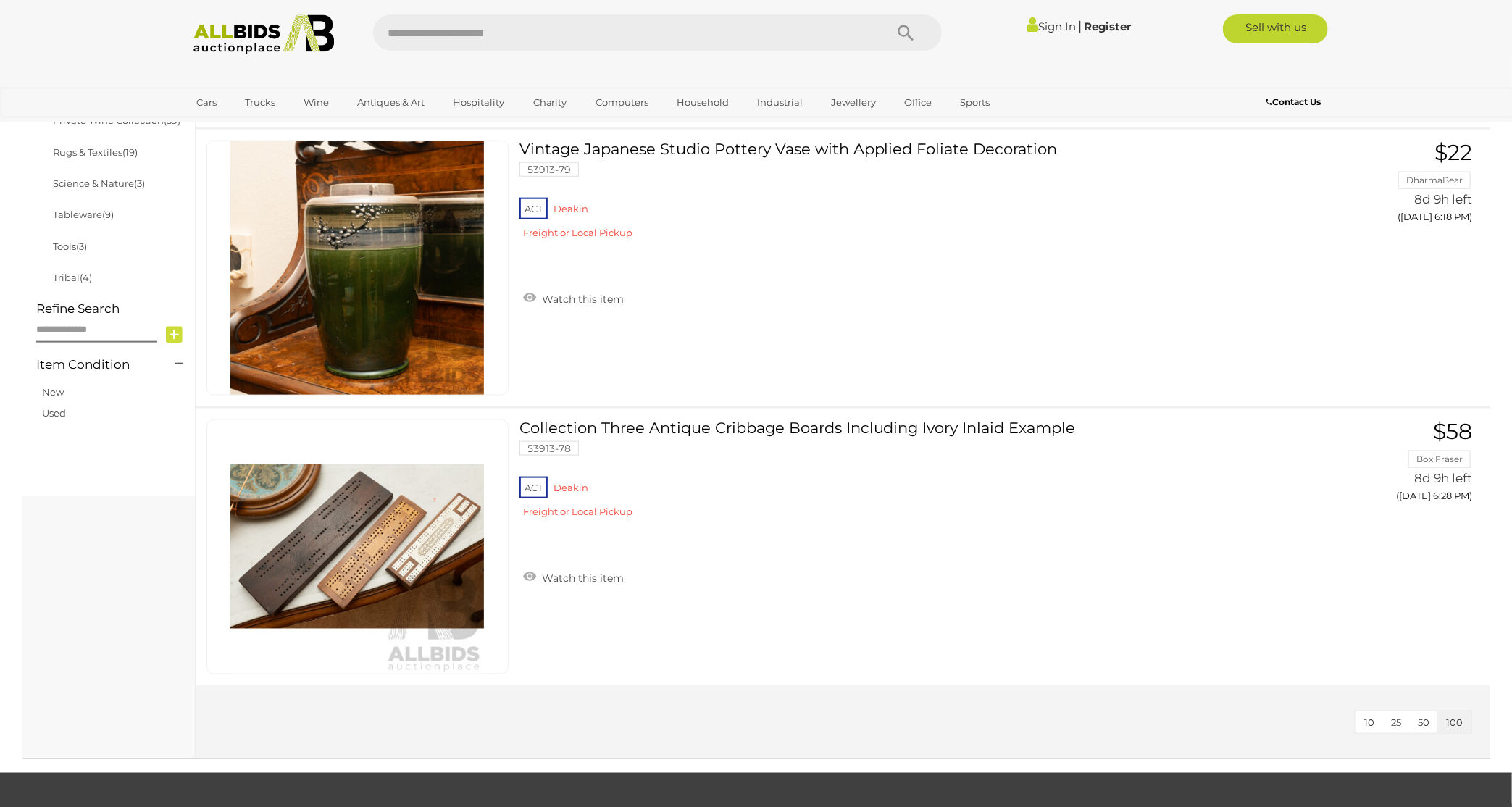
scroll to position [1014, 0]
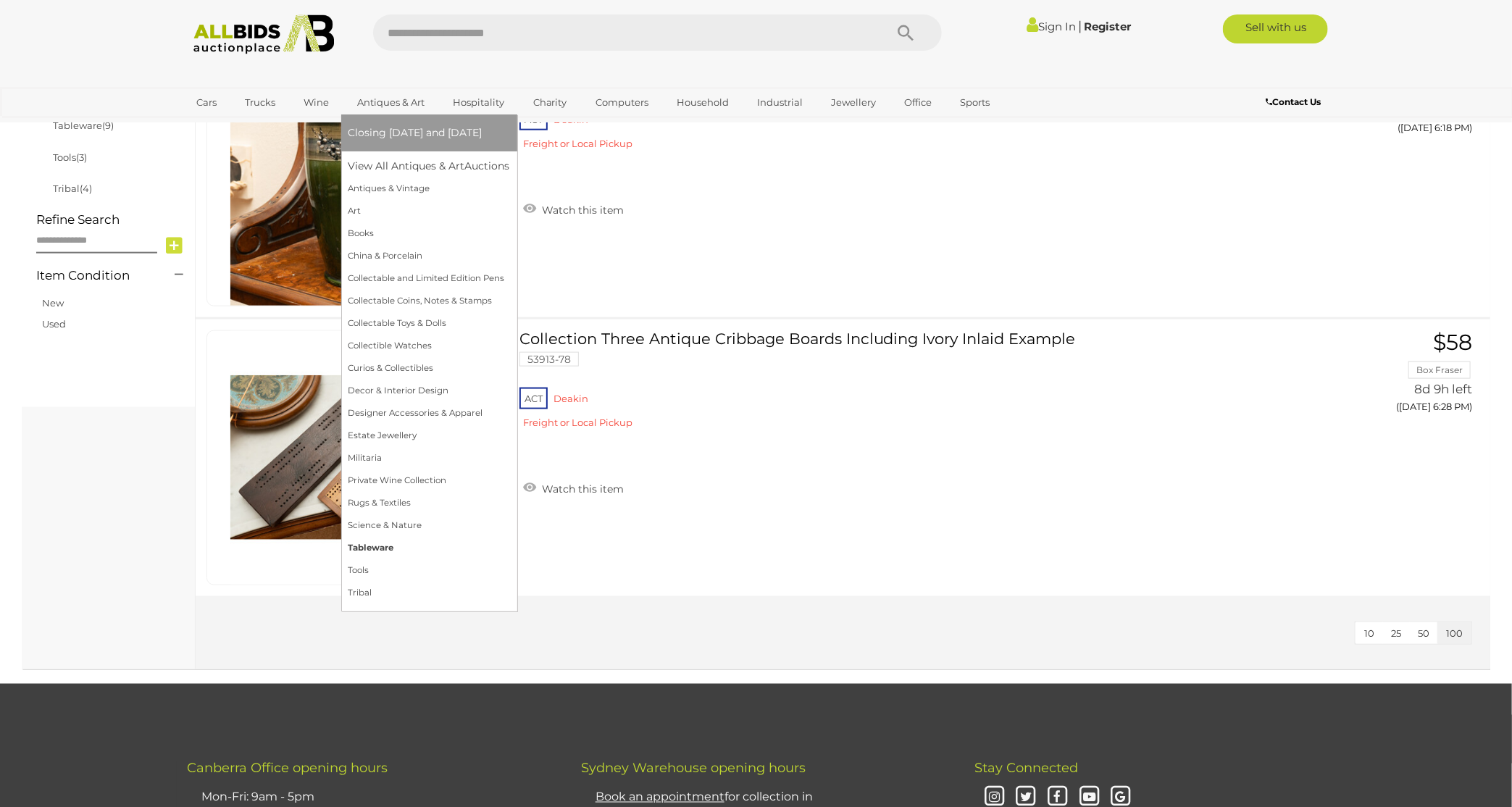
click at [367, 544] on link "Tableware" at bounding box center [429, 548] width 161 height 23
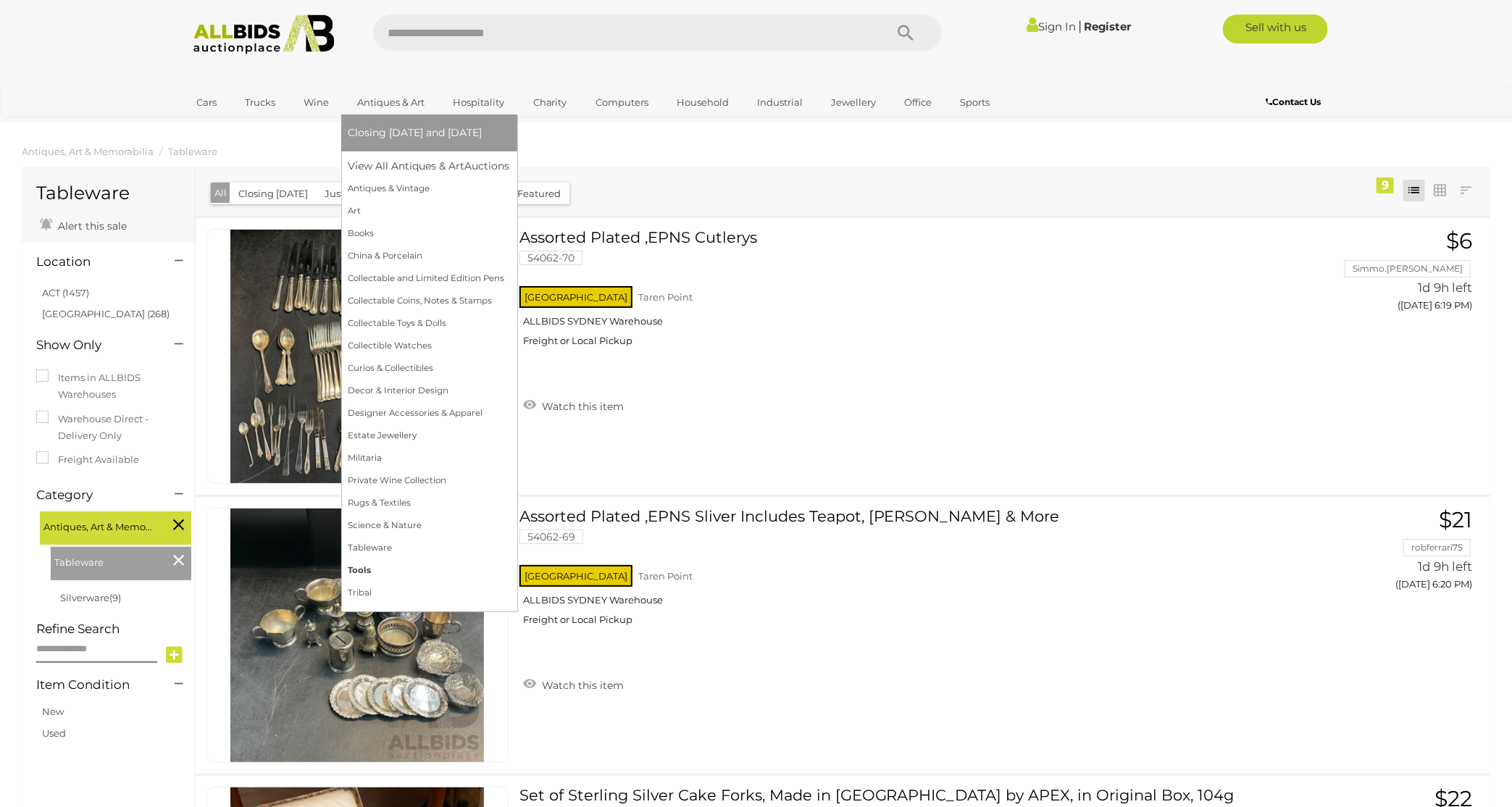
click at [356, 569] on link "Tools" at bounding box center [429, 570] width 161 height 23
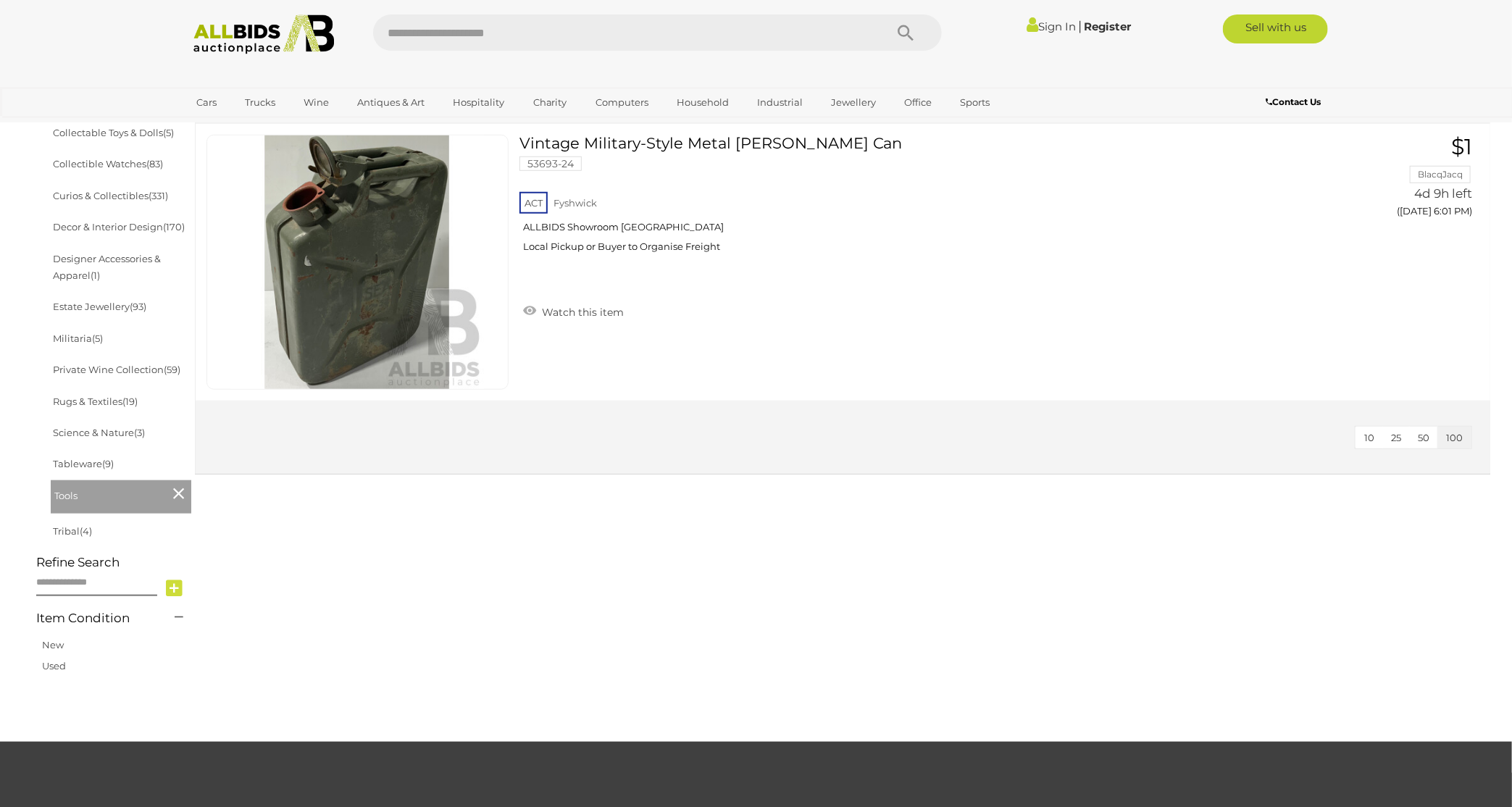
scroll to position [362, 0]
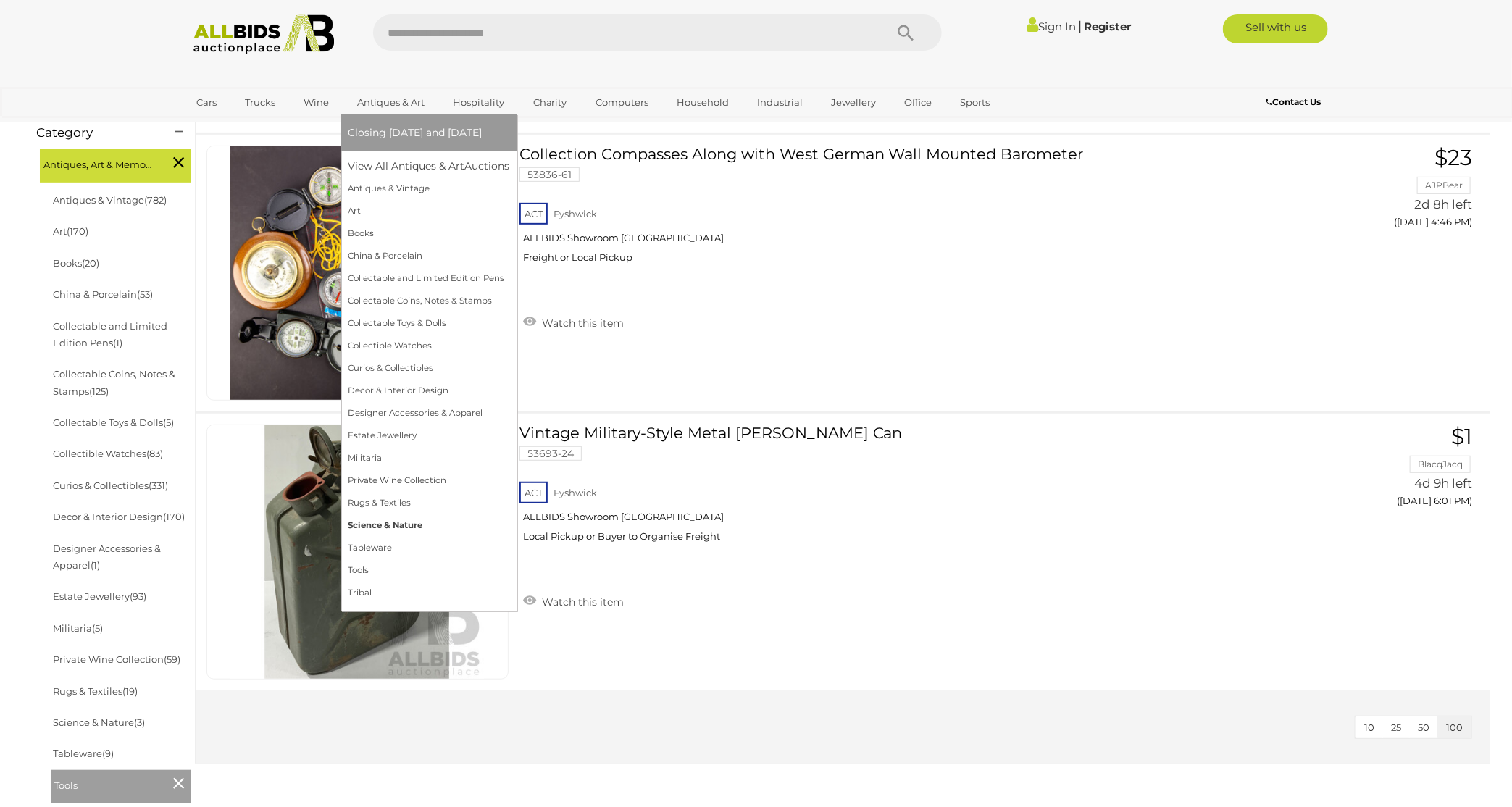
click at [378, 524] on link "Science & Nature" at bounding box center [429, 525] width 161 height 23
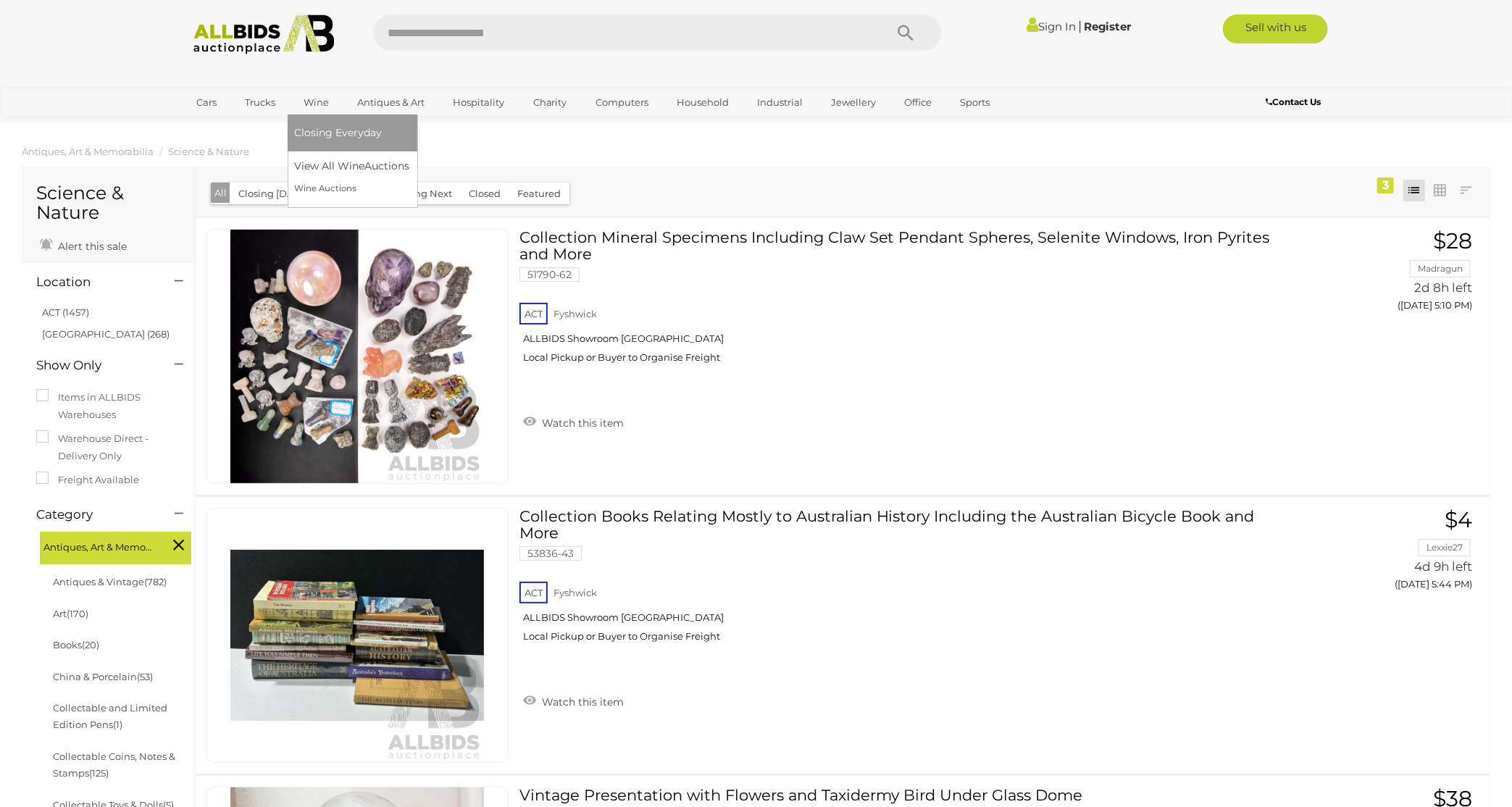
click at [320, 98] on link "Wine" at bounding box center [317, 102] width 45 height 24
click at [324, 162] on link "View All Wine Auctions" at bounding box center [356, 166] width 121 height 23
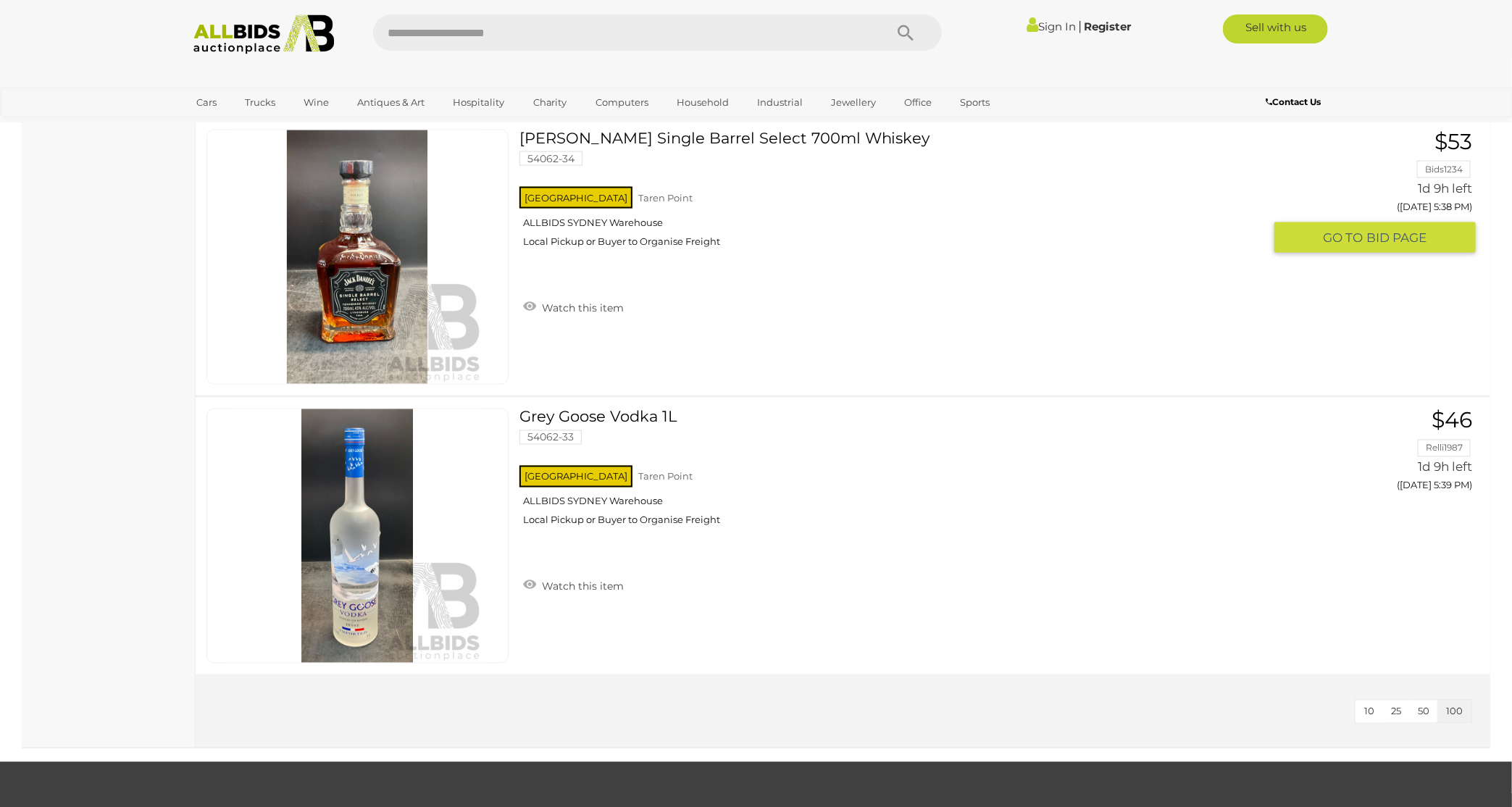
scroll to position [15575, 0]
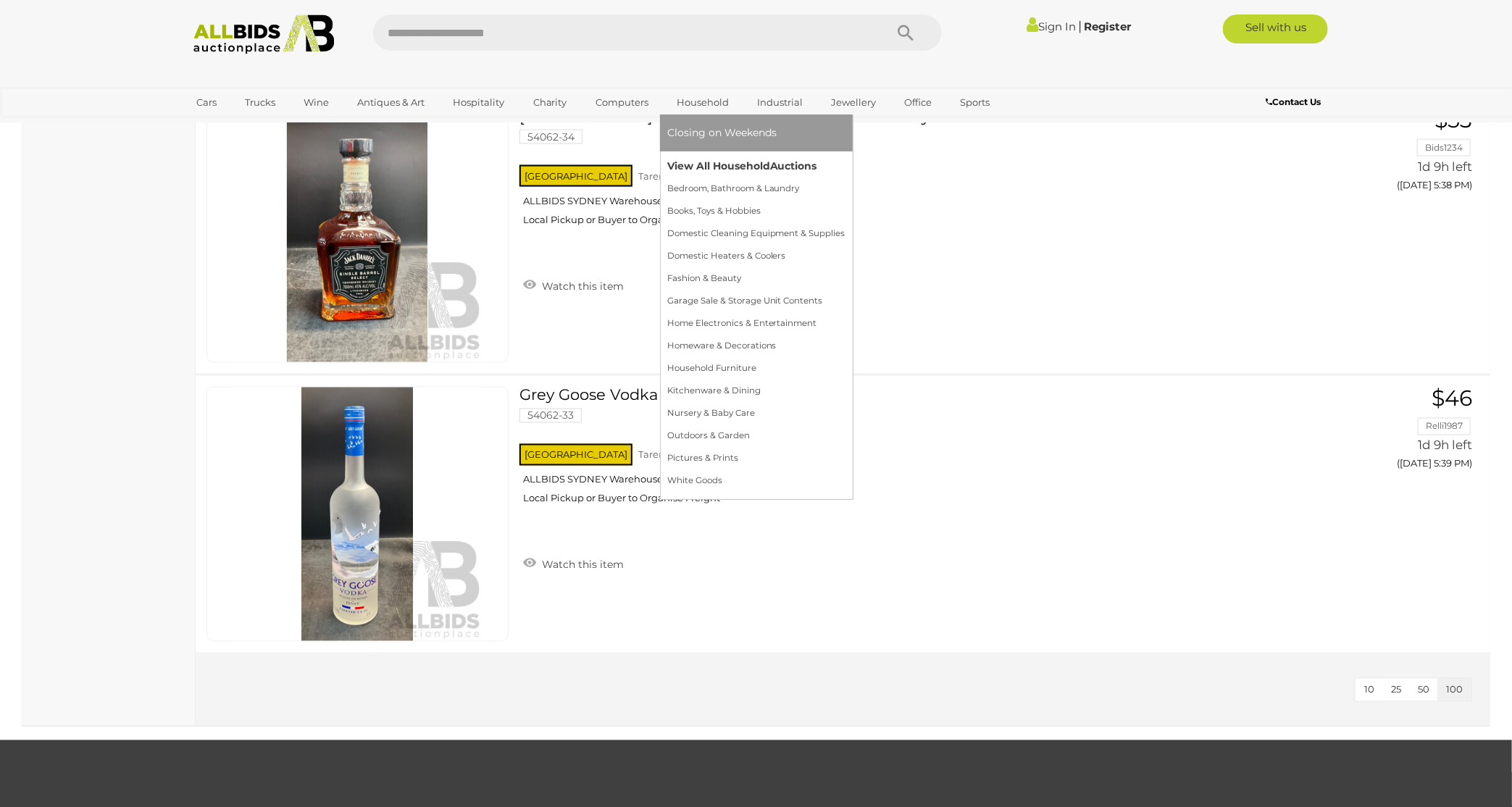
click at [717, 165] on link "View All Household Auctions" at bounding box center [757, 166] width 178 height 23
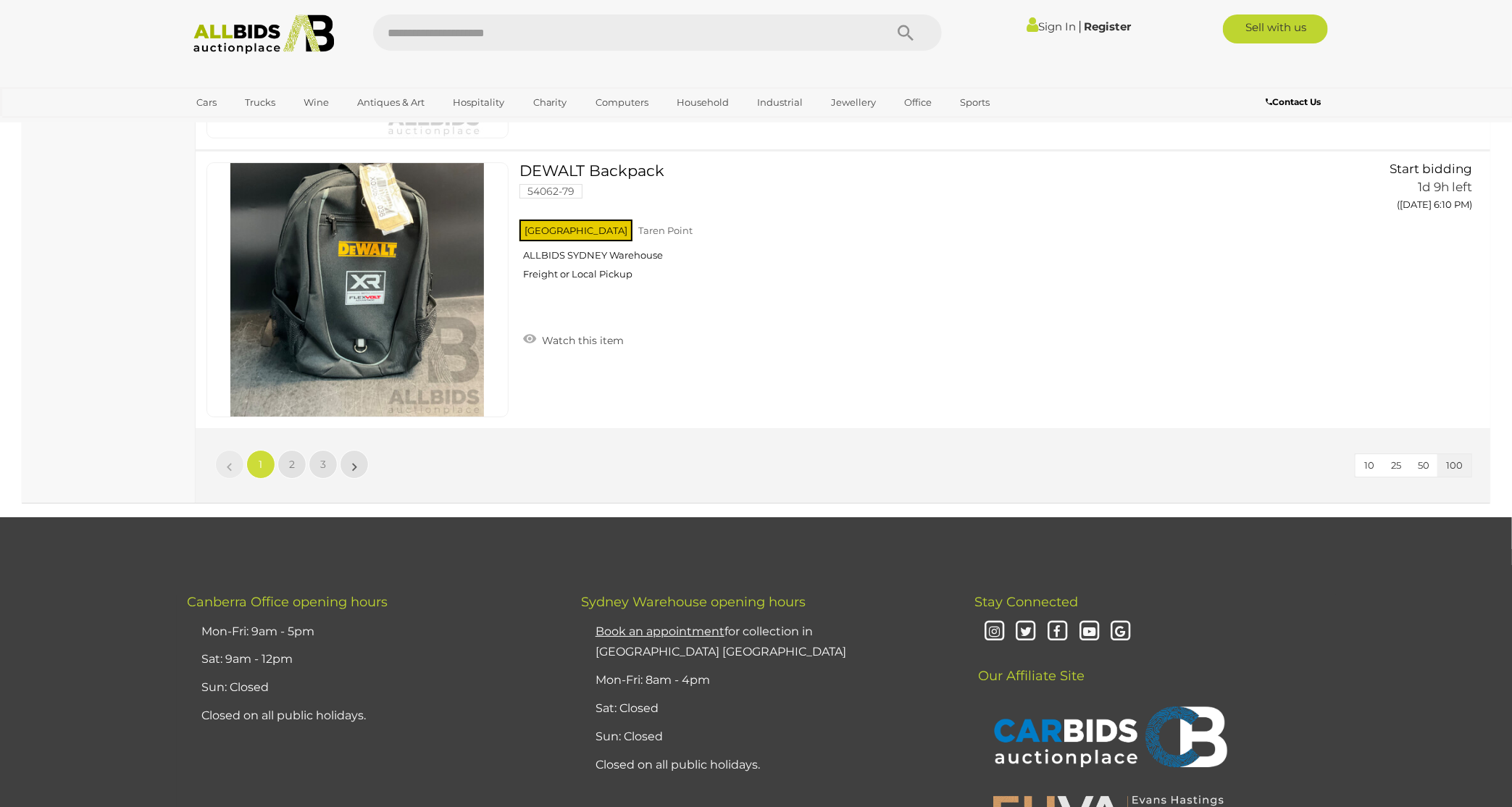
scroll to position [27672, 0]
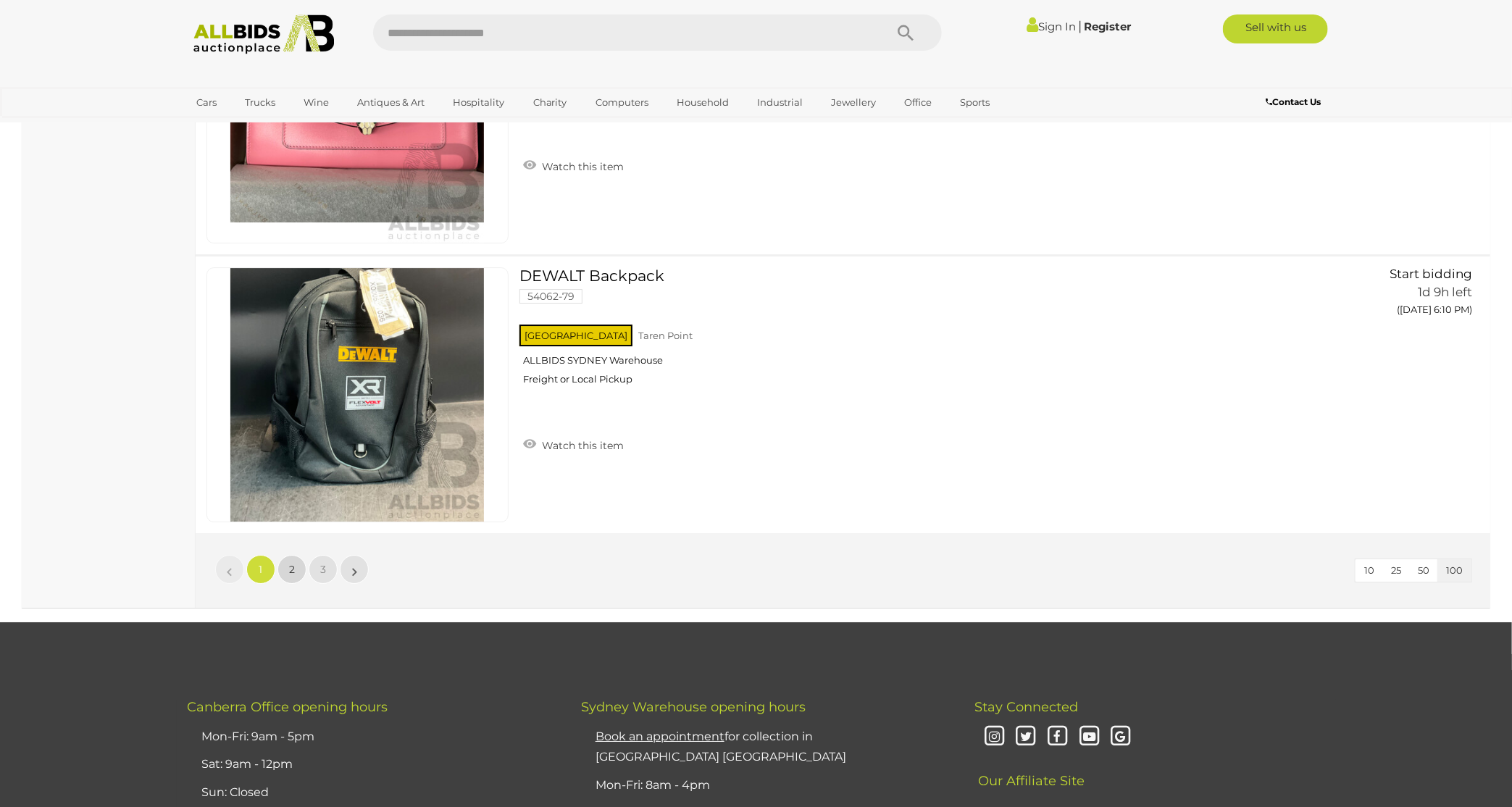
click at [294, 555] on link "2" at bounding box center [292, 570] width 29 height 29
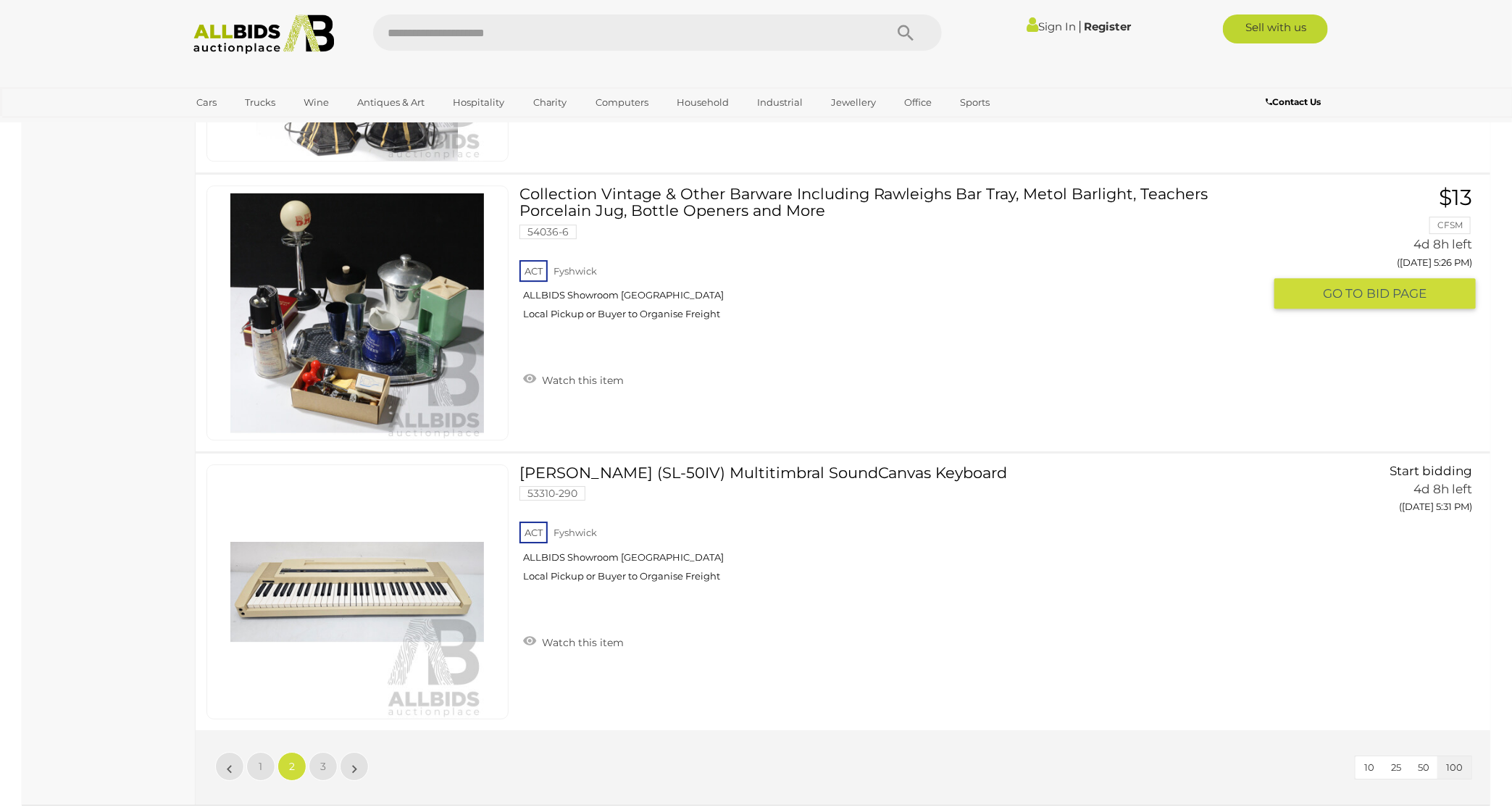
scroll to position [27698, 0]
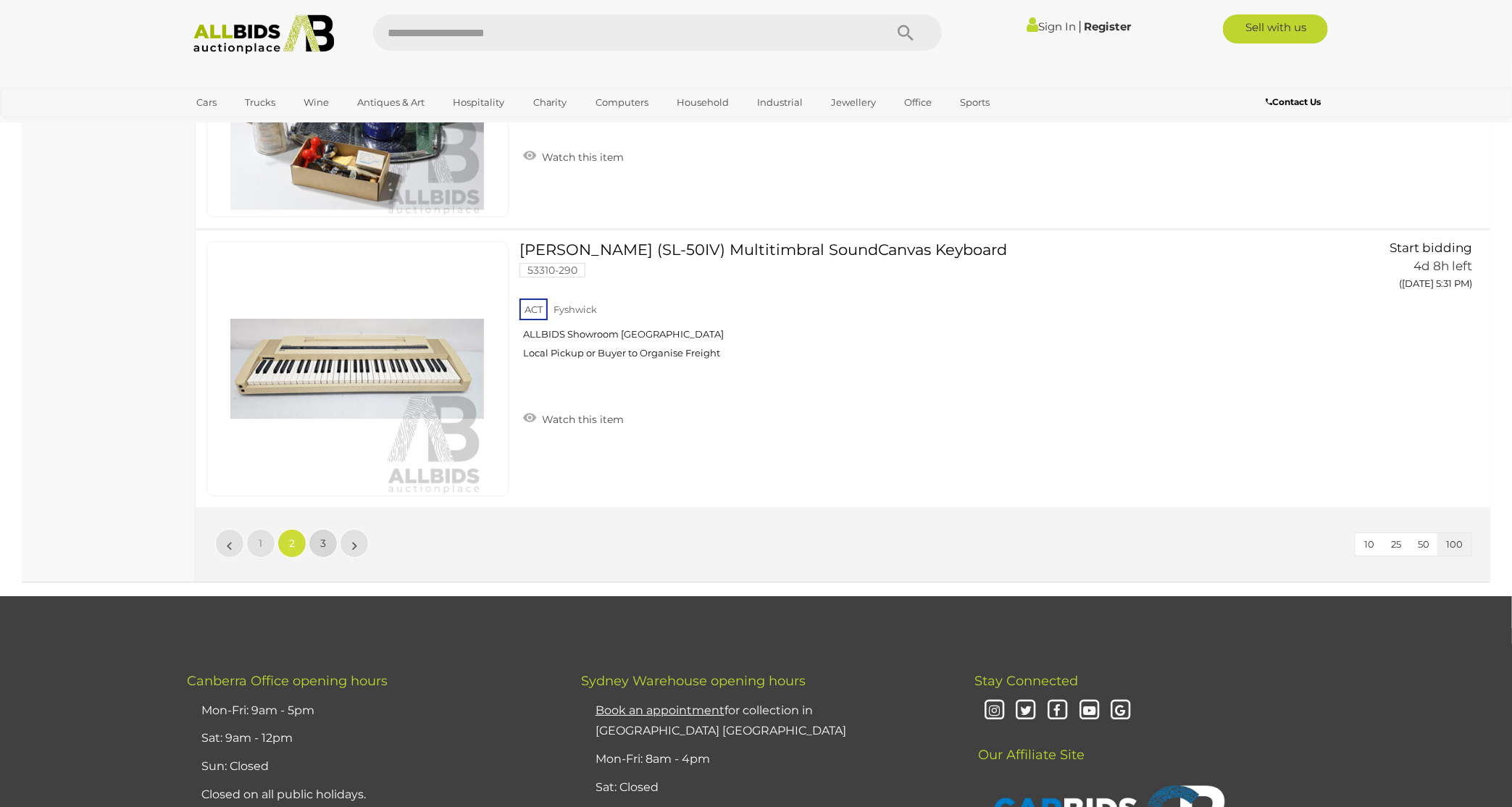
click at [321, 537] on span "3" at bounding box center [323, 543] width 6 height 13
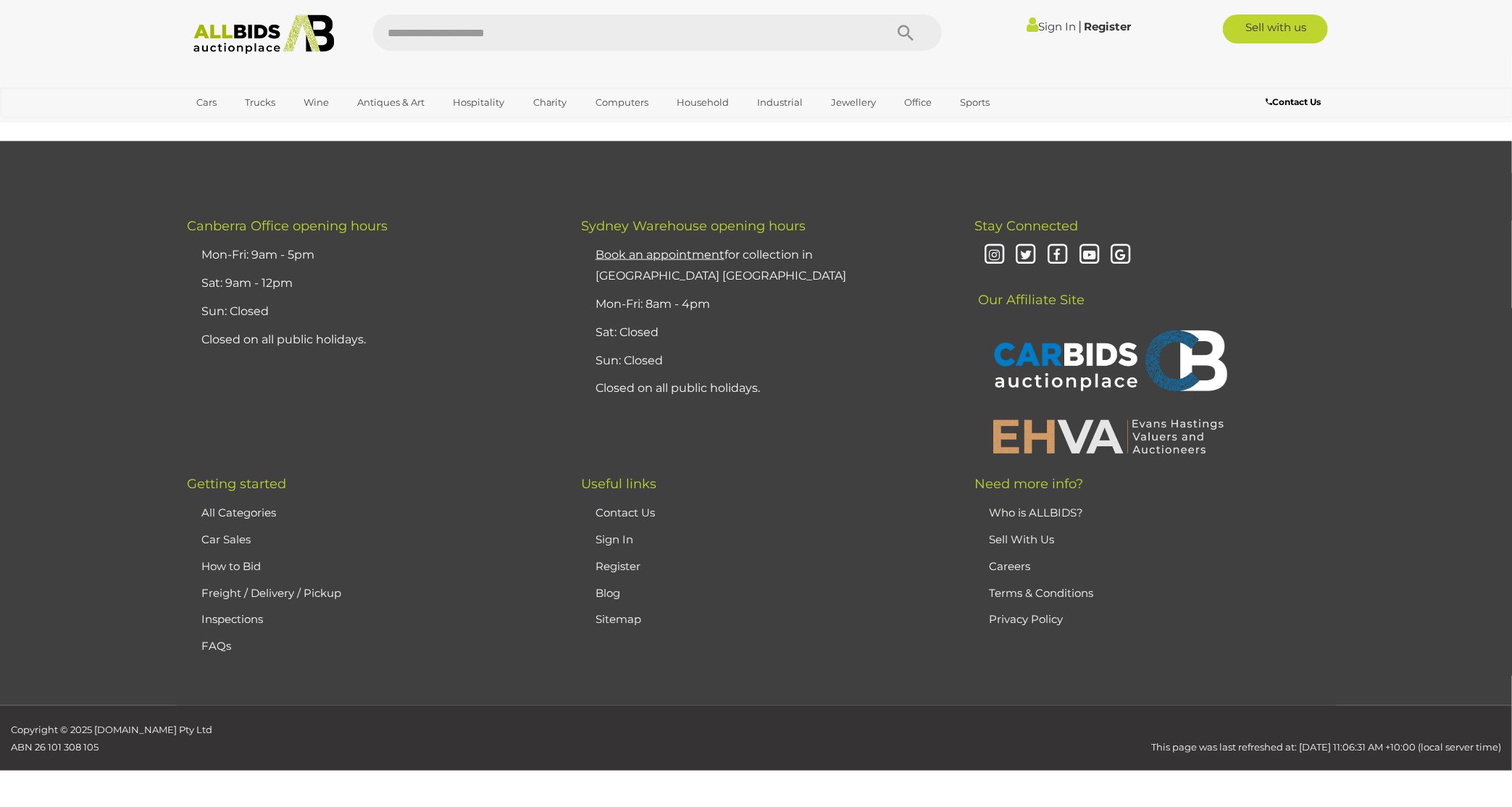
scroll to position [171, 0]
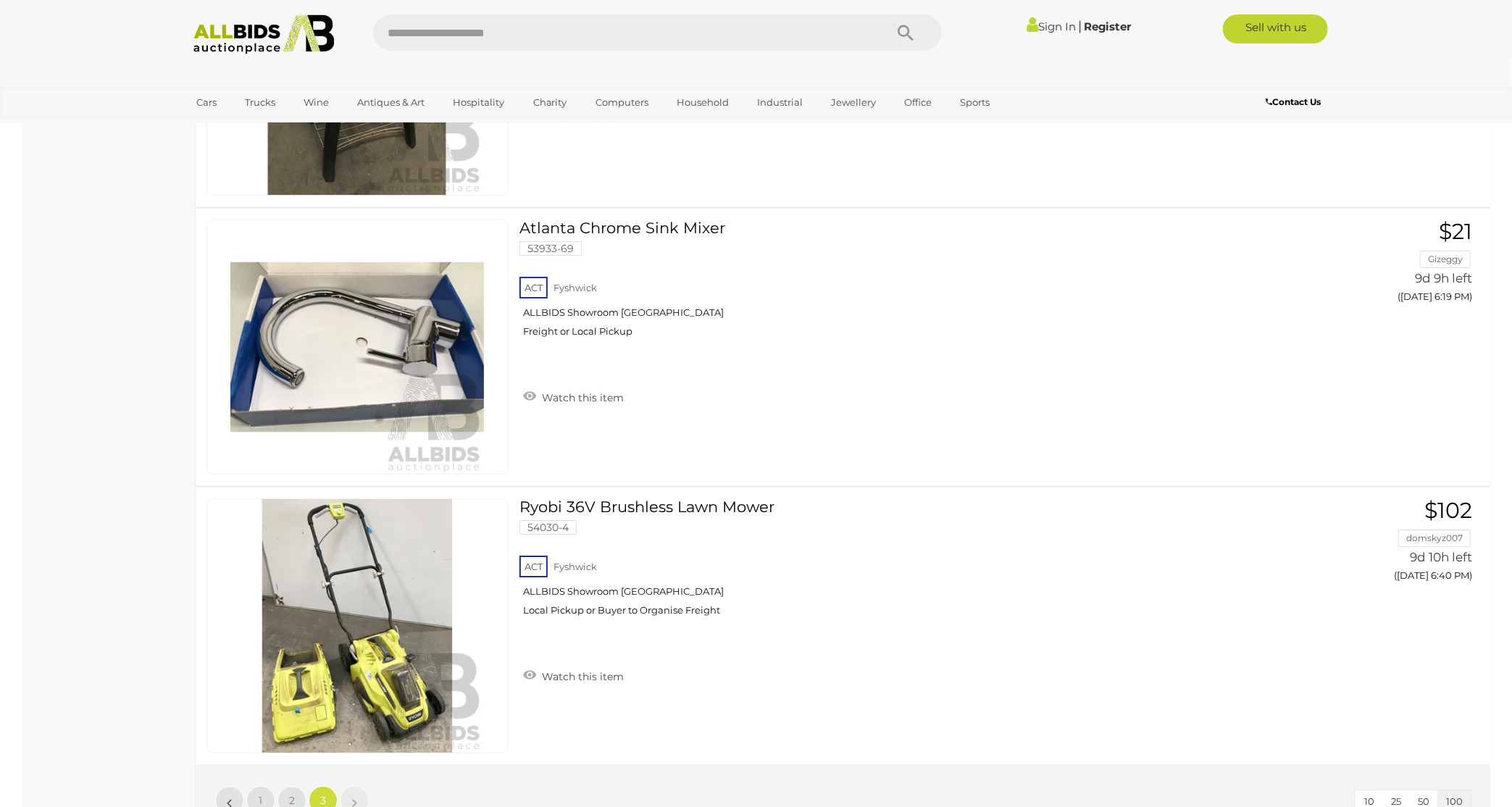
scroll to position [17557, 0]
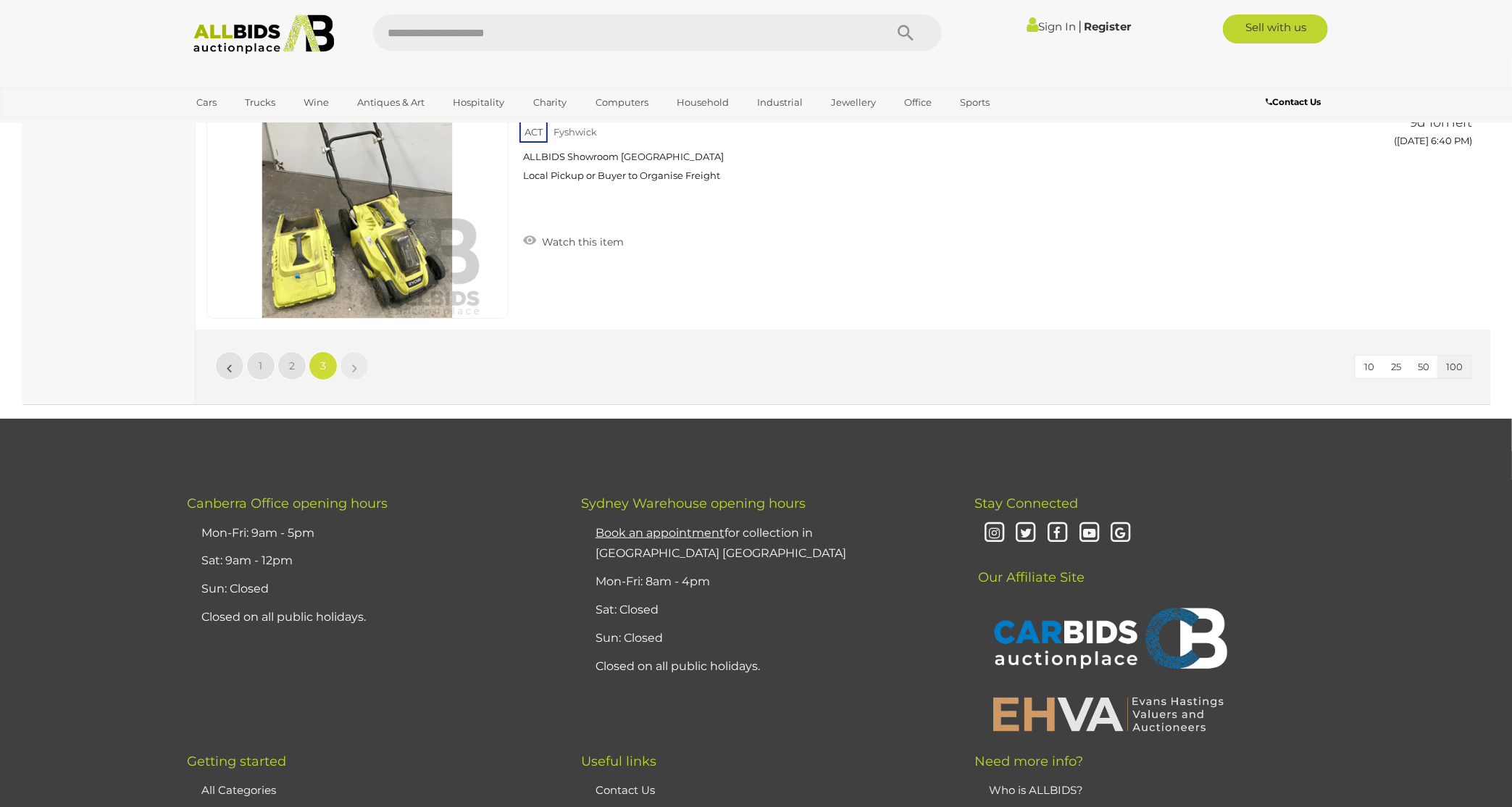
click at [248, 34] on img at bounding box center [264, 34] width 157 height 40
